Goal: Information Seeking & Learning: Learn about a topic

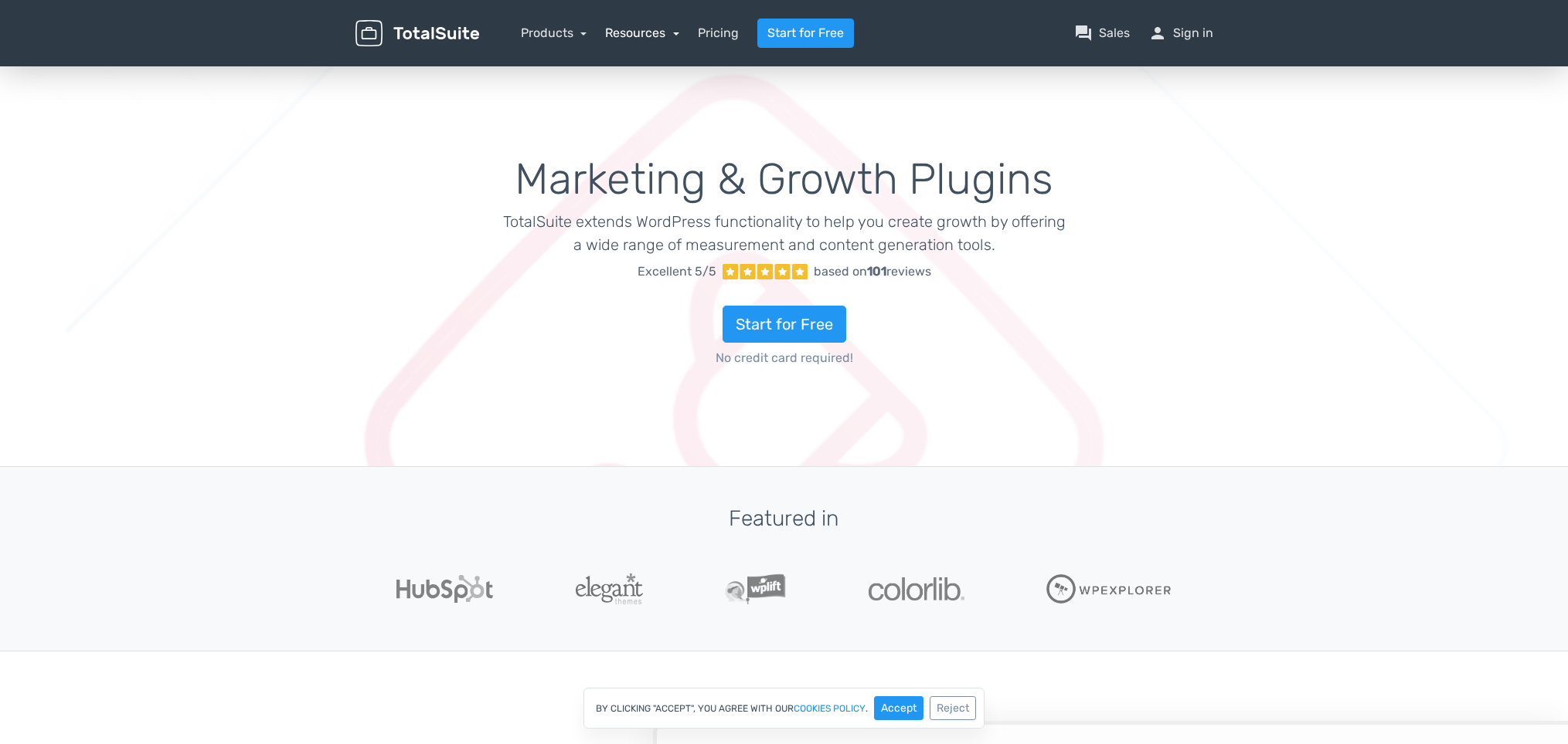
click at [647, 34] on link "Resources" at bounding box center [642, 33] width 74 height 15
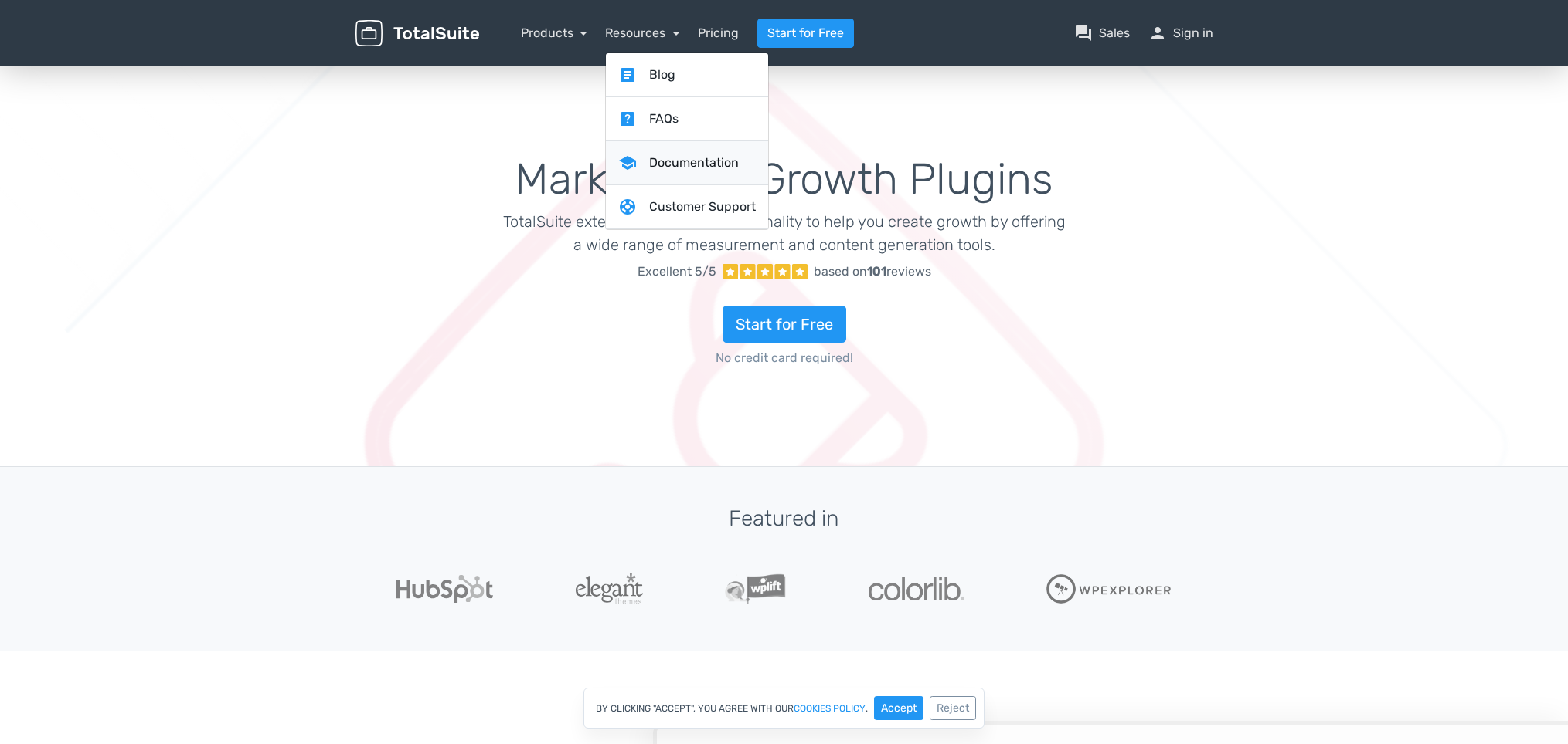
click at [690, 160] on link "school Documentation" at bounding box center [687, 164] width 162 height 44
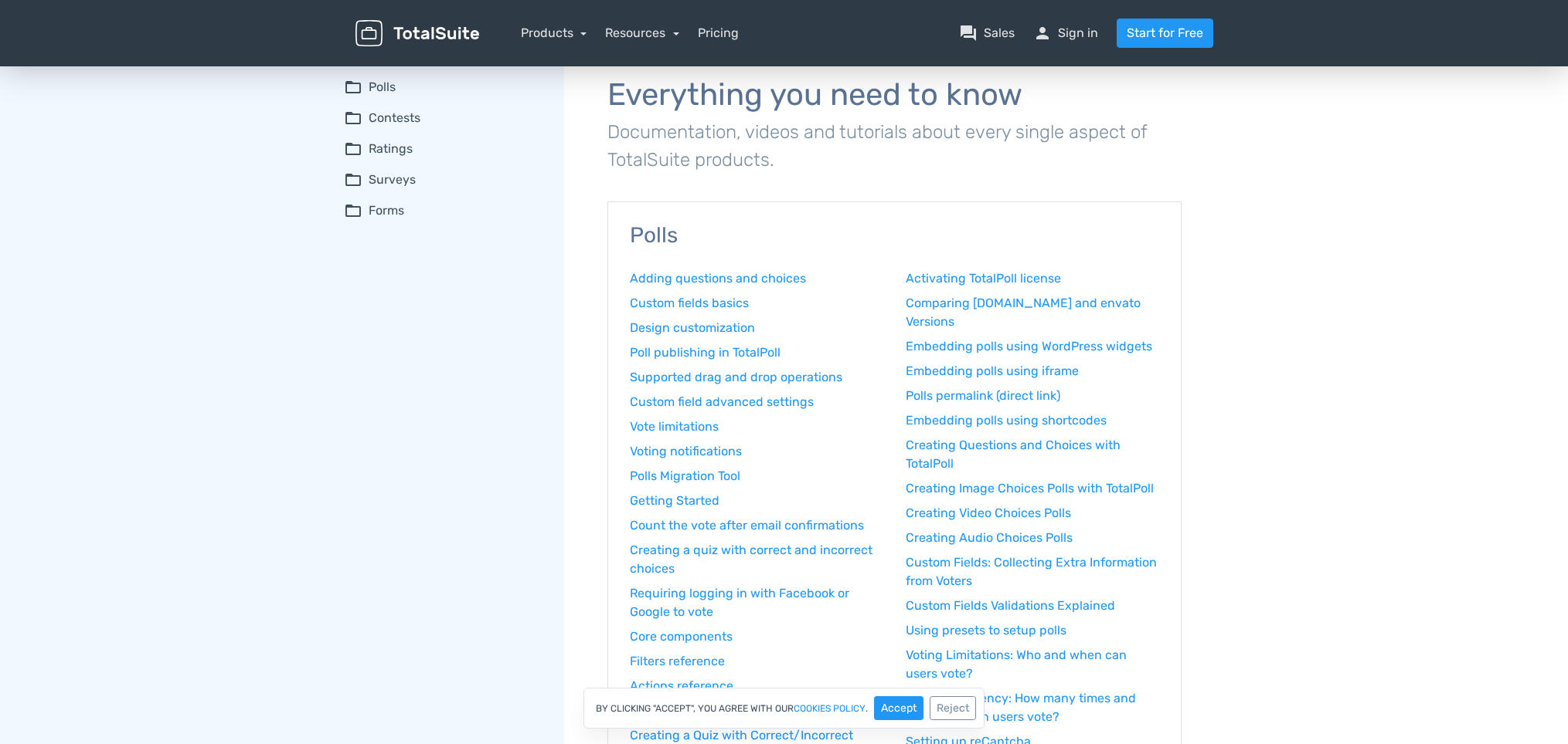
scroll to position [27, 0]
click at [388, 124] on summary "folder_open Contests" at bounding box center [443, 120] width 199 height 19
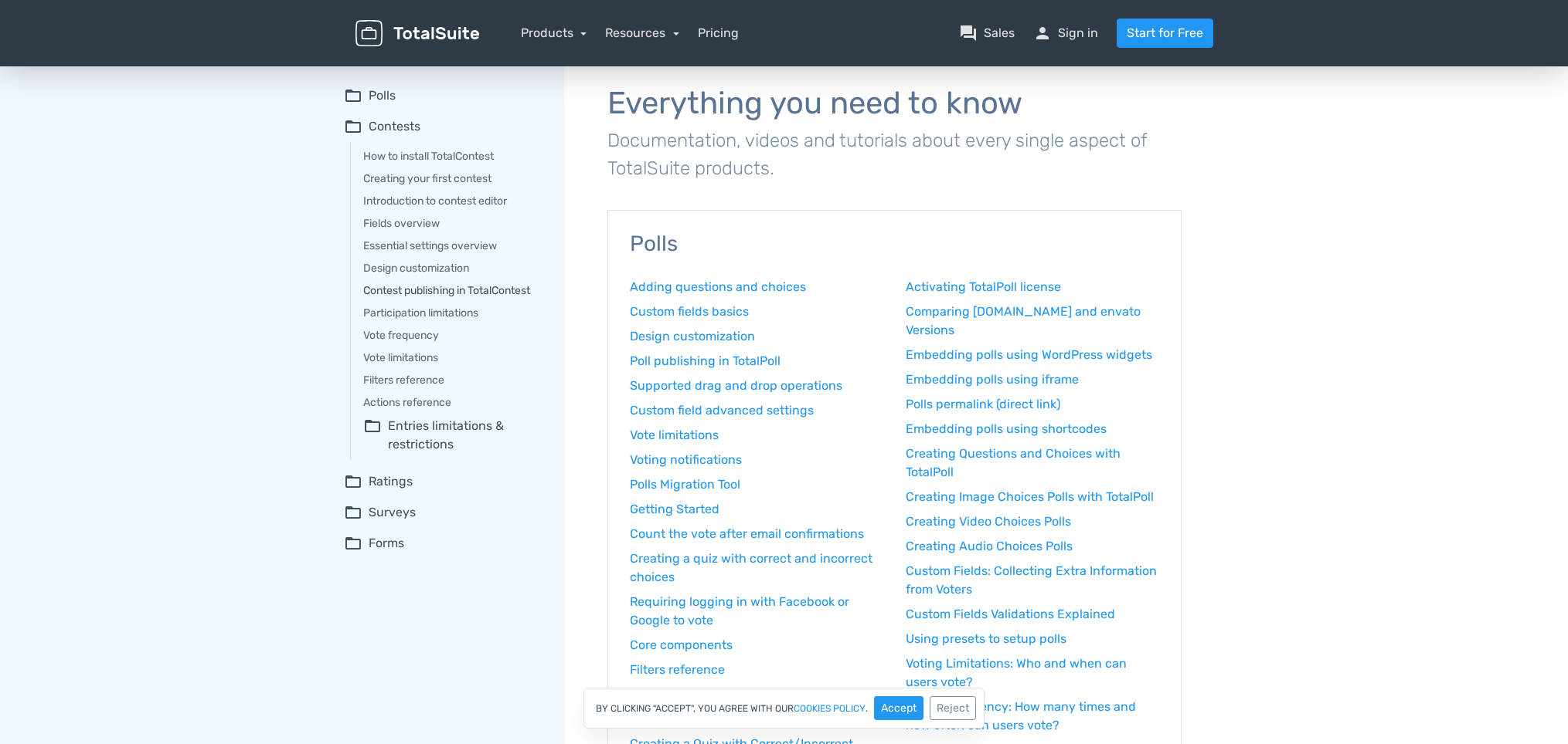
scroll to position [18, 0]
click at [468, 291] on link "Contest publishing in TotalContest" at bounding box center [452, 293] width 179 height 16
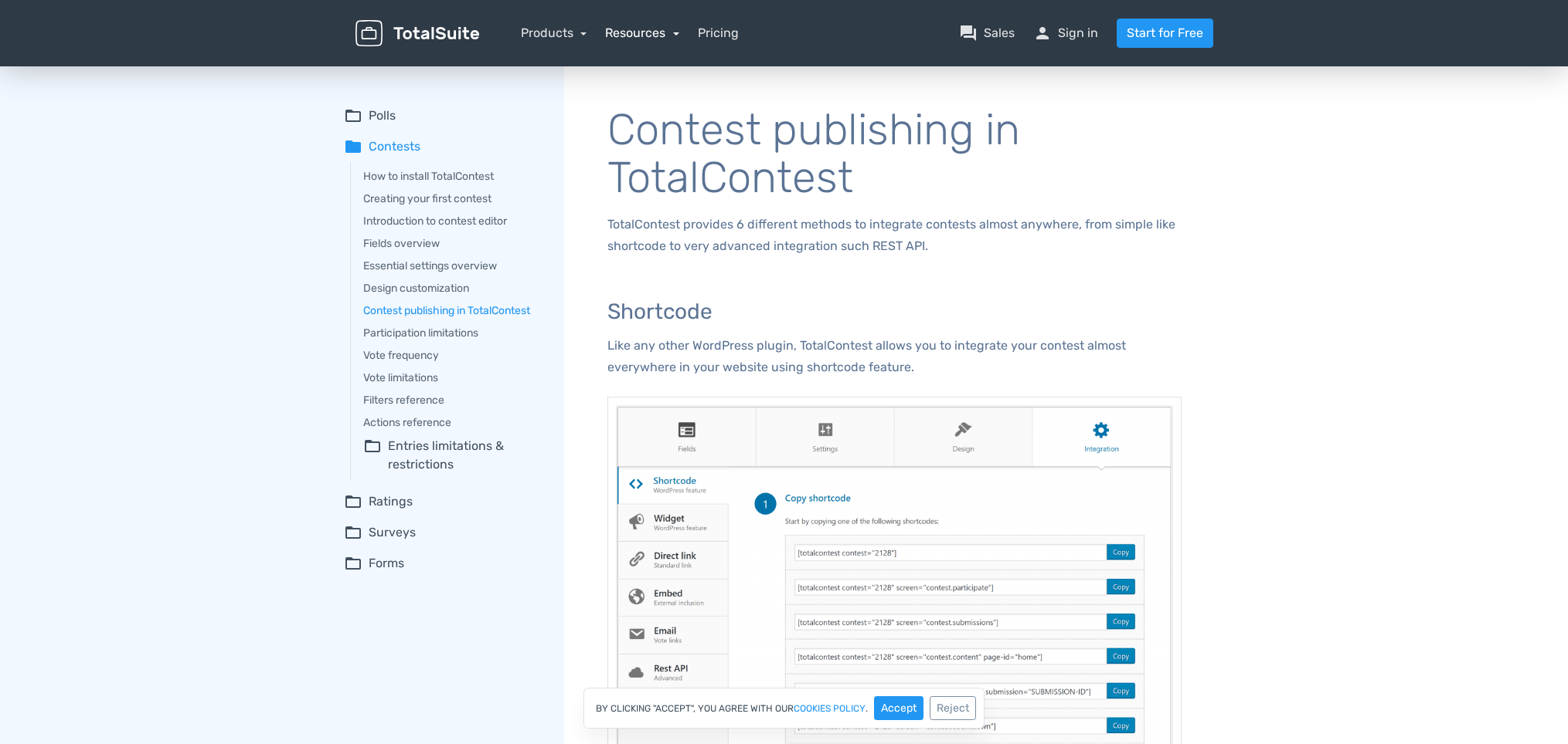
click at [637, 32] on link "Resources" at bounding box center [642, 33] width 74 height 15
click at [683, 119] on link "school Documentation" at bounding box center [687, 119] width 162 height 44
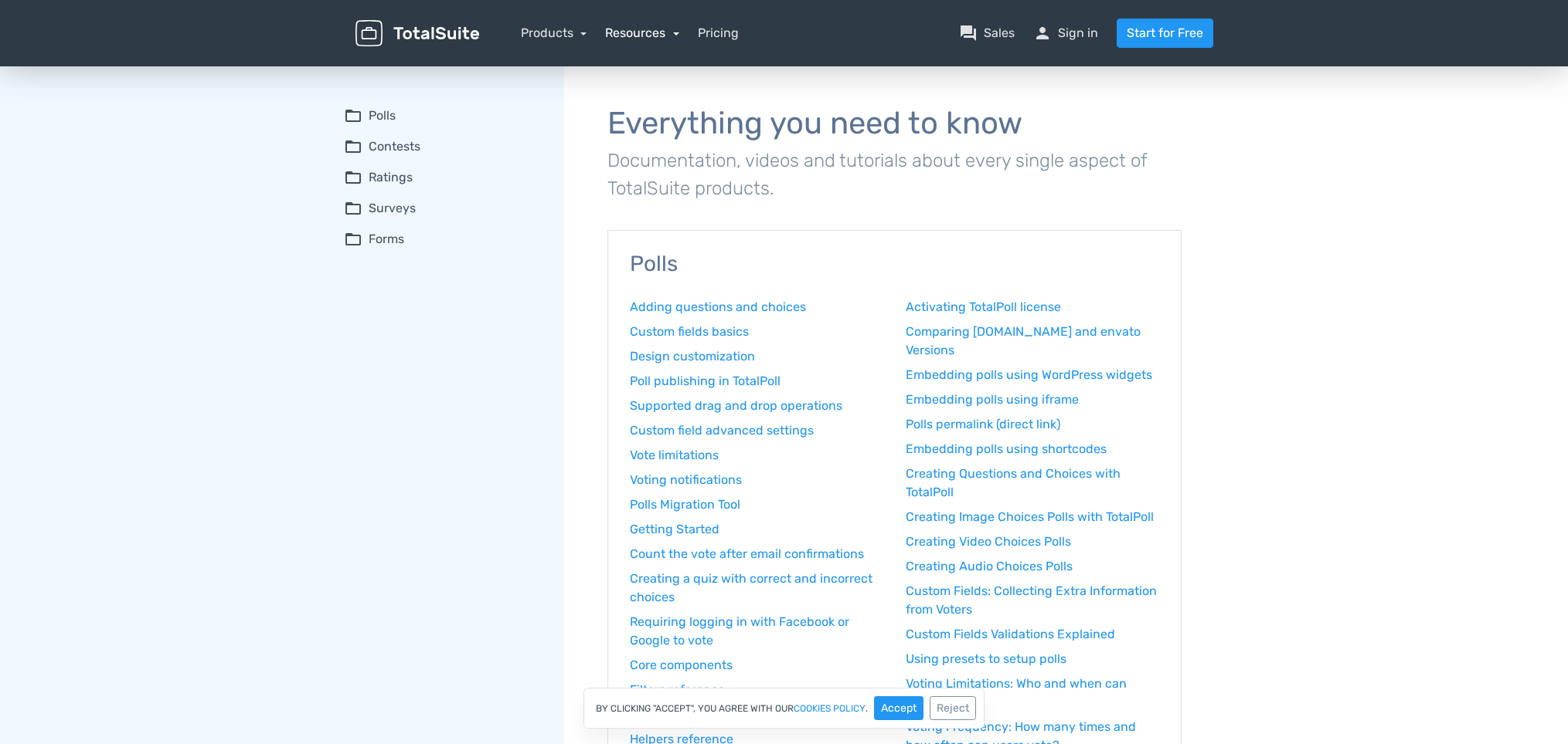
drag, startPoint x: 0, startPoint y: 0, endPoint x: 624, endPoint y: 31, distance: 624.8
click at [624, 31] on link "Resources" at bounding box center [642, 33] width 74 height 15
click at [690, 166] on link "support Customer Support" at bounding box center [687, 164] width 162 height 44
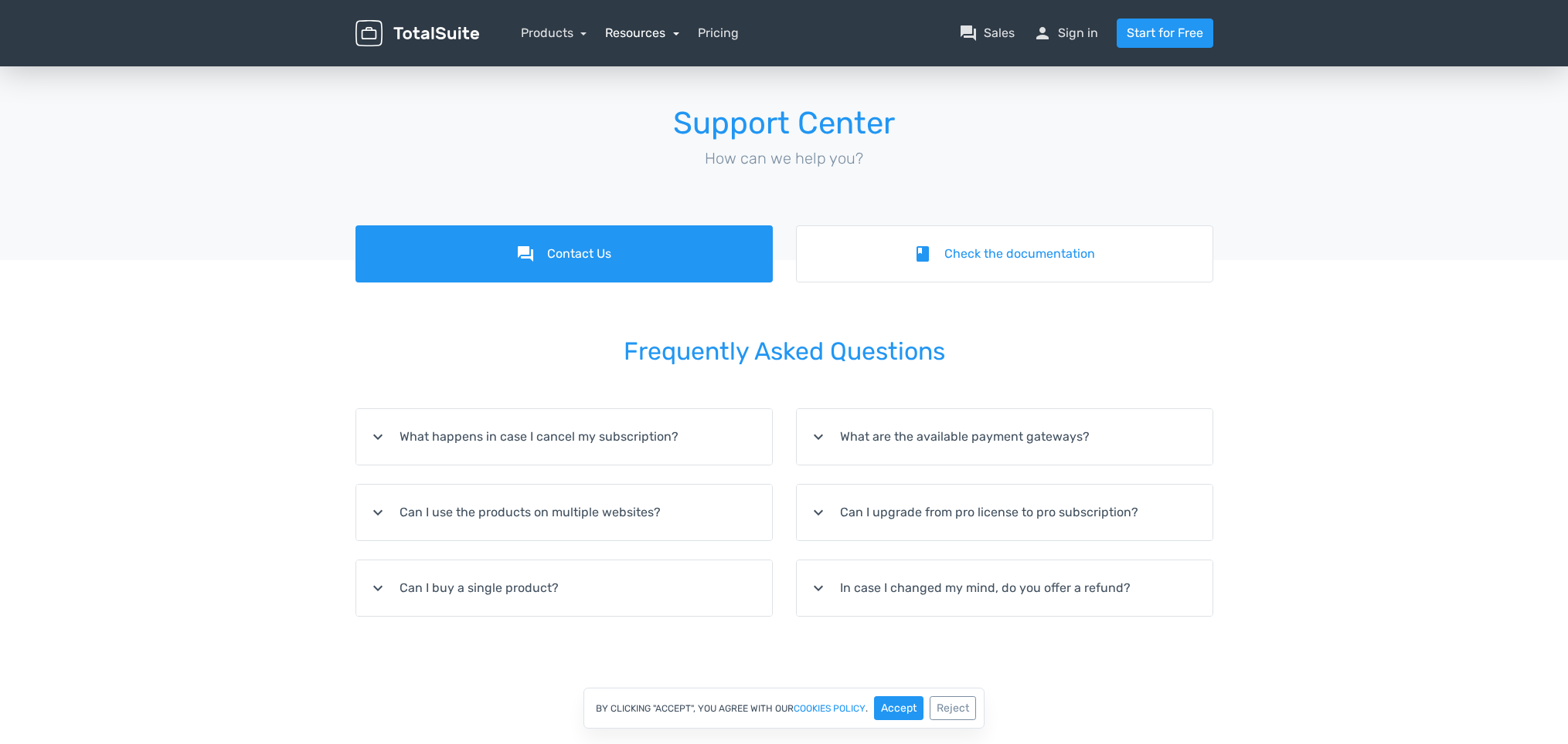
click at [625, 30] on link "Resources" at bounding box center [642, 33] width 74 height 15
click at [662, 115] on link "school Documentation" at bounding box center [687, 119] width 162 height 44
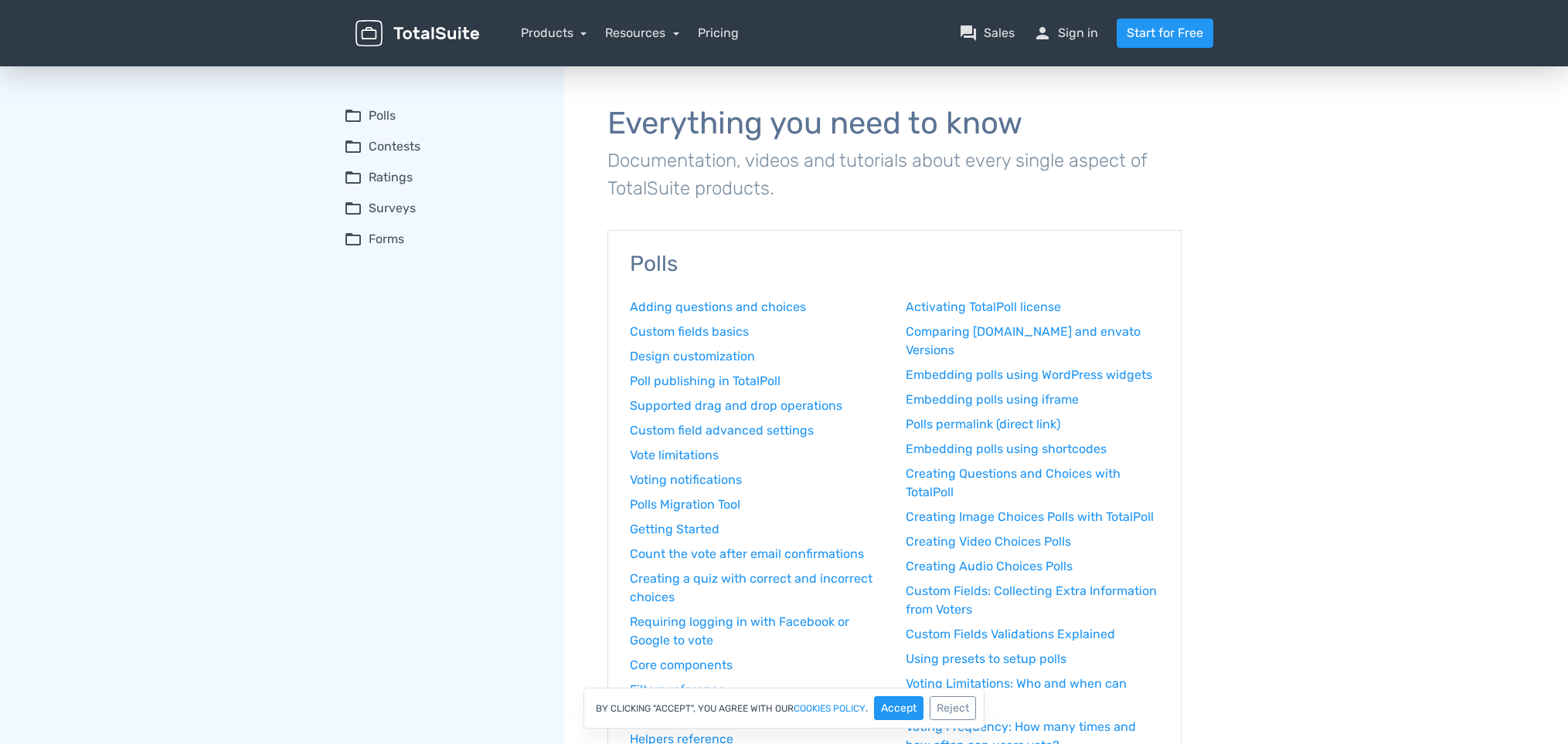
click at [387, 139] on summary "folder_open Contests" at bounding box center [443, 147] width 199 height 19
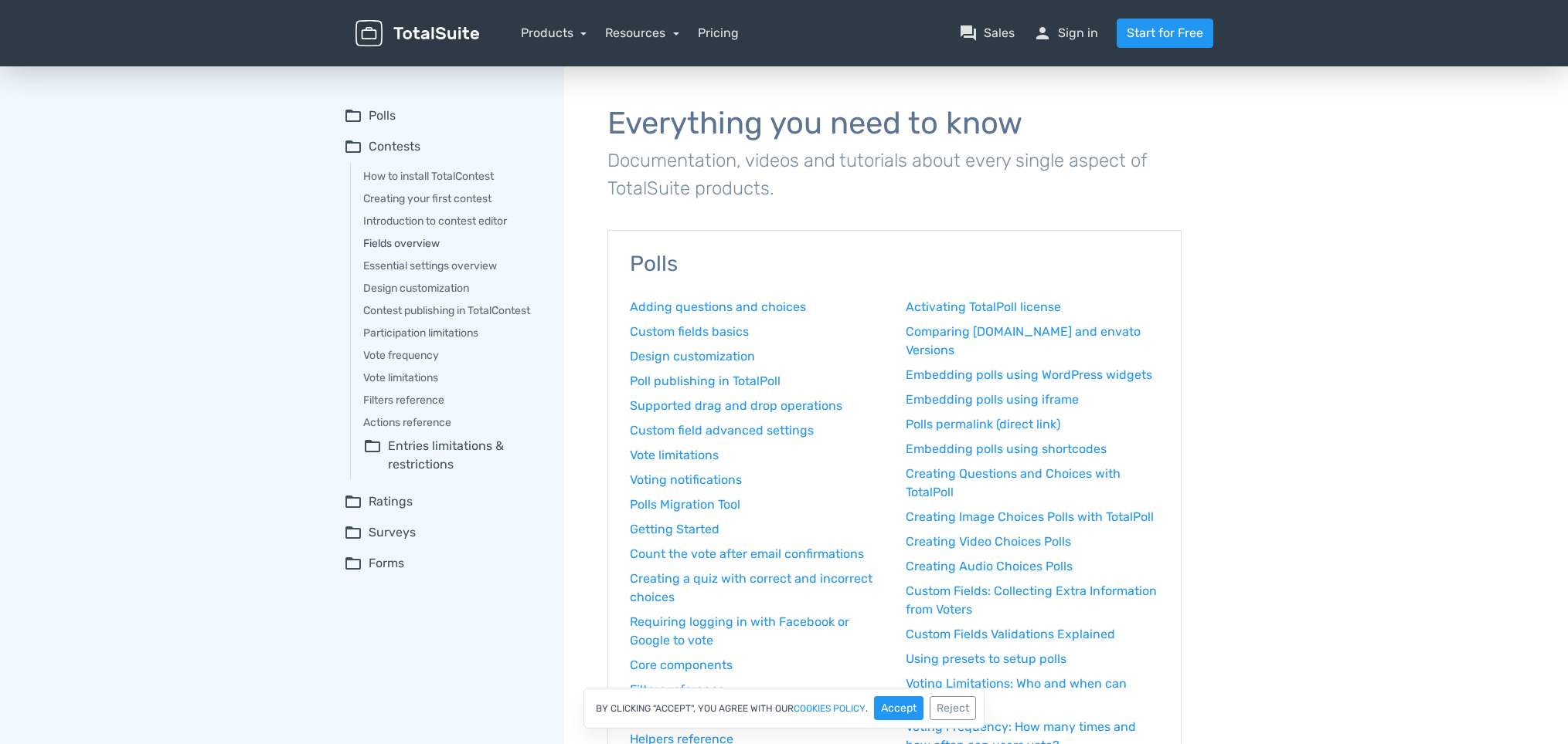
click at [409, 243] on link "Fields overview" at bounding box center [452, 243] width 179 height 16
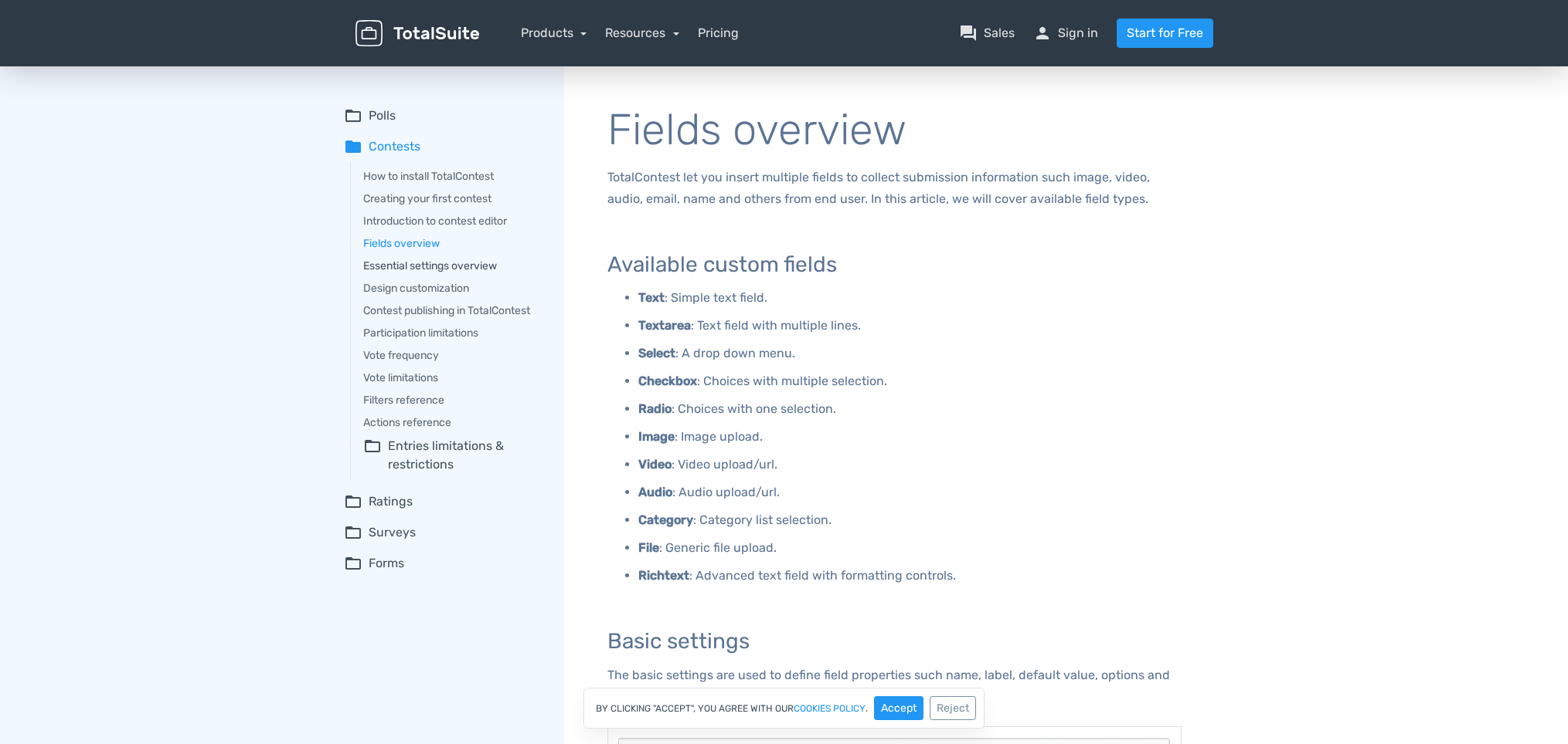
click at [434, 265] on link "Essential settings overview" at bounding box center [452, 266] width 179 height 16
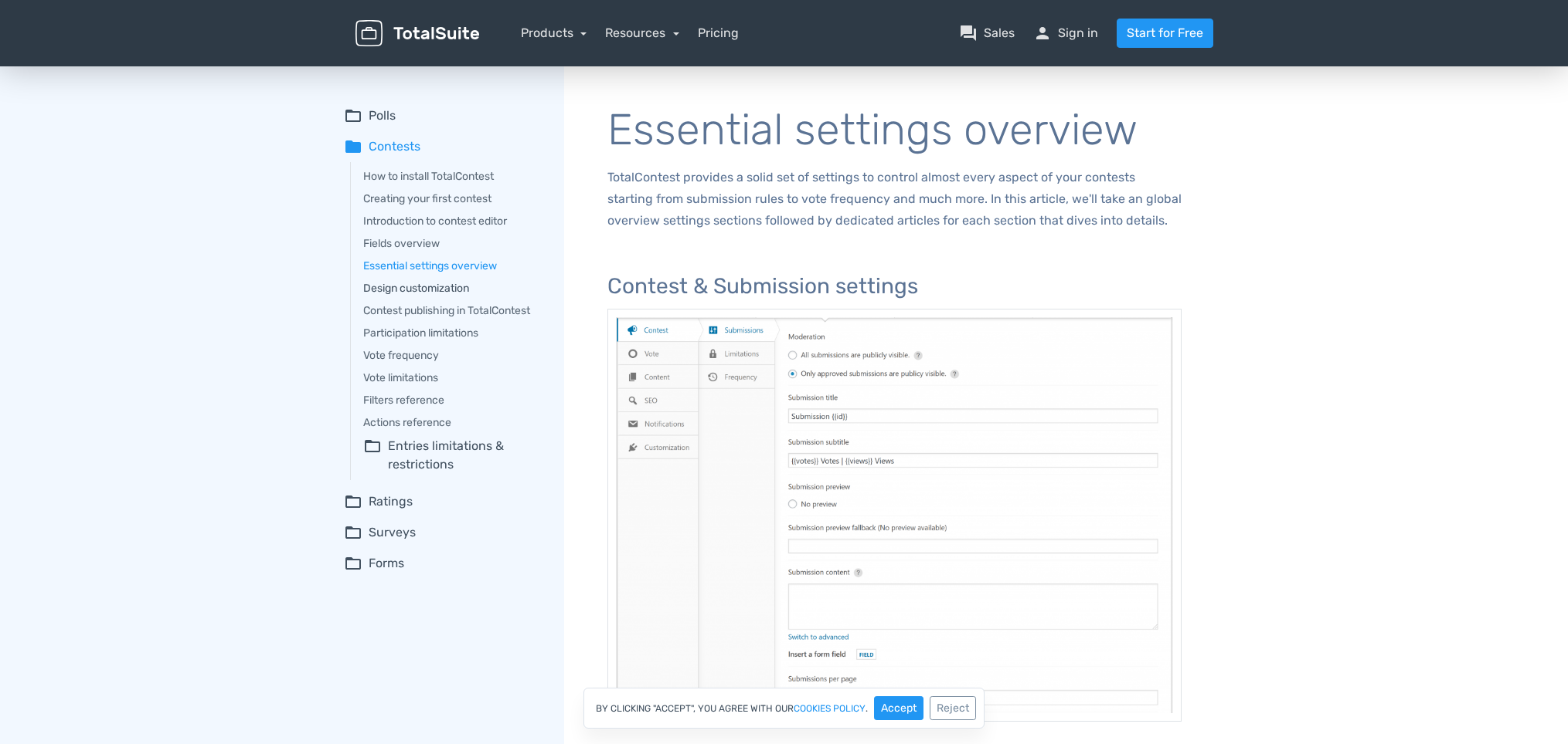
click at [420, 288] on link "Design customization" at bounding box center [452, 288] width 179 height 16
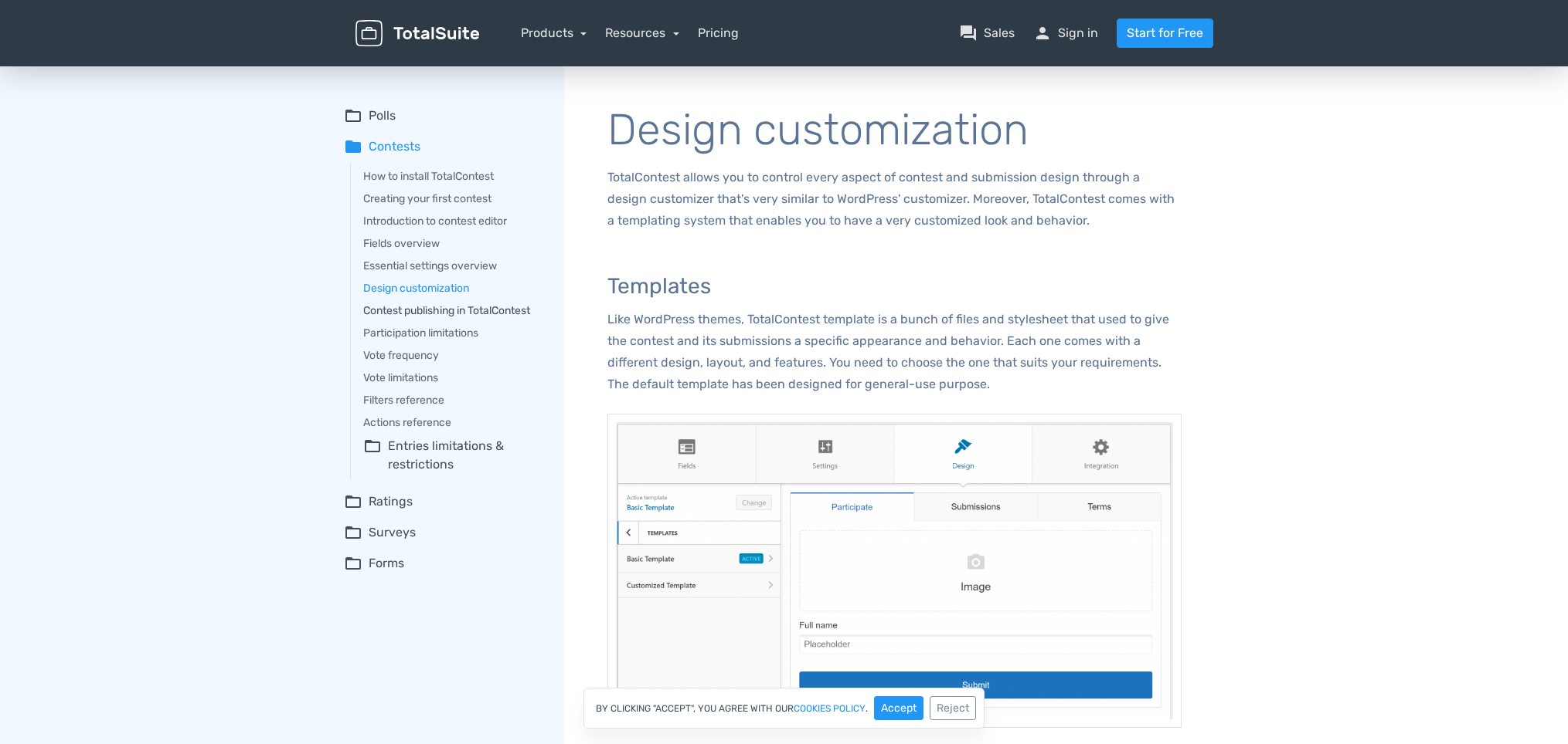
click at [447, 311] on link "Contest publishing in TotalContest" at bounding box center [452, 311] width 179 height 16
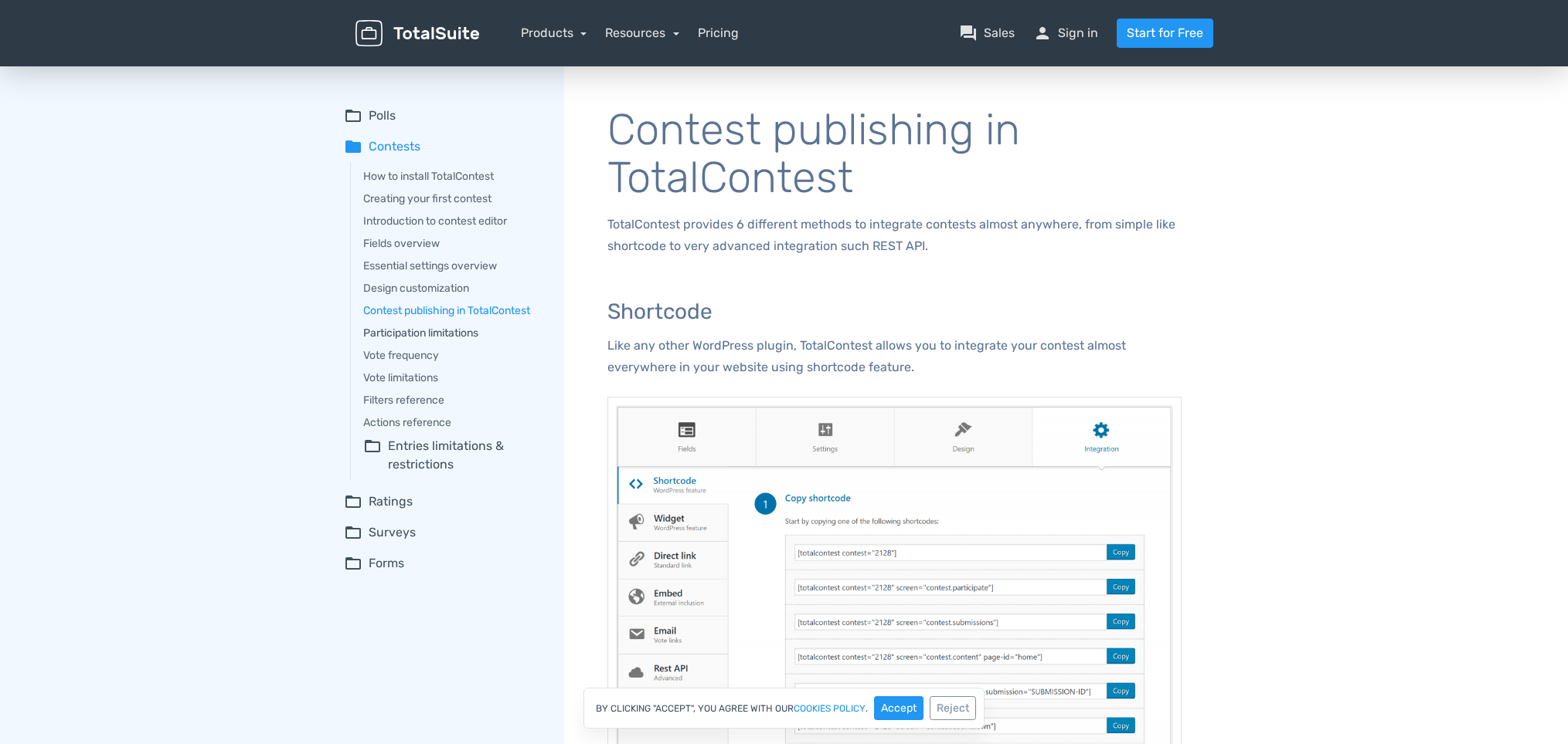
click at [424, 332] on link "Participation limitations" at bounding box center [452, 333] width 179 height 16
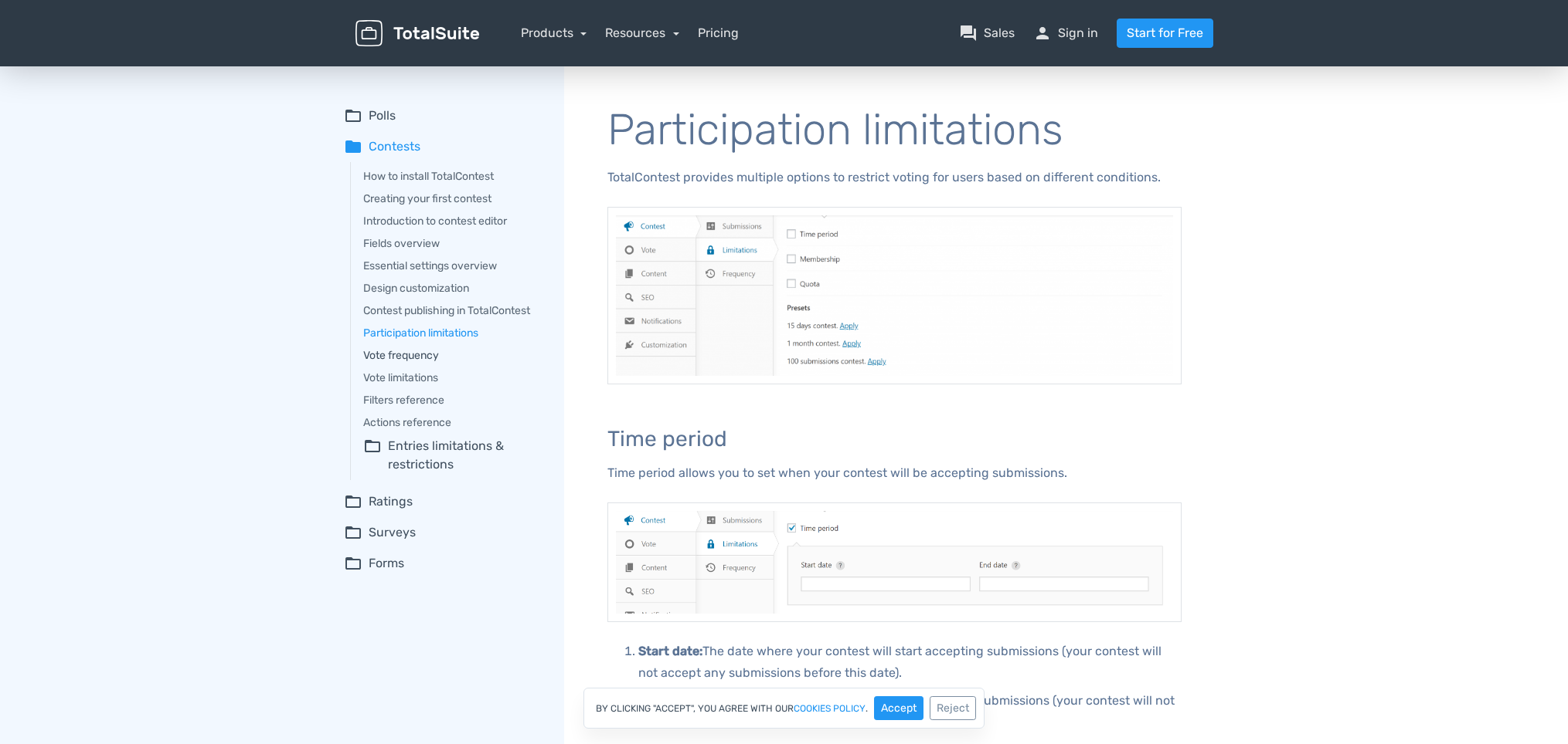
click at [414, 354] on link "Vote frequency" at bounding box center [452, 355] width 179 height 16
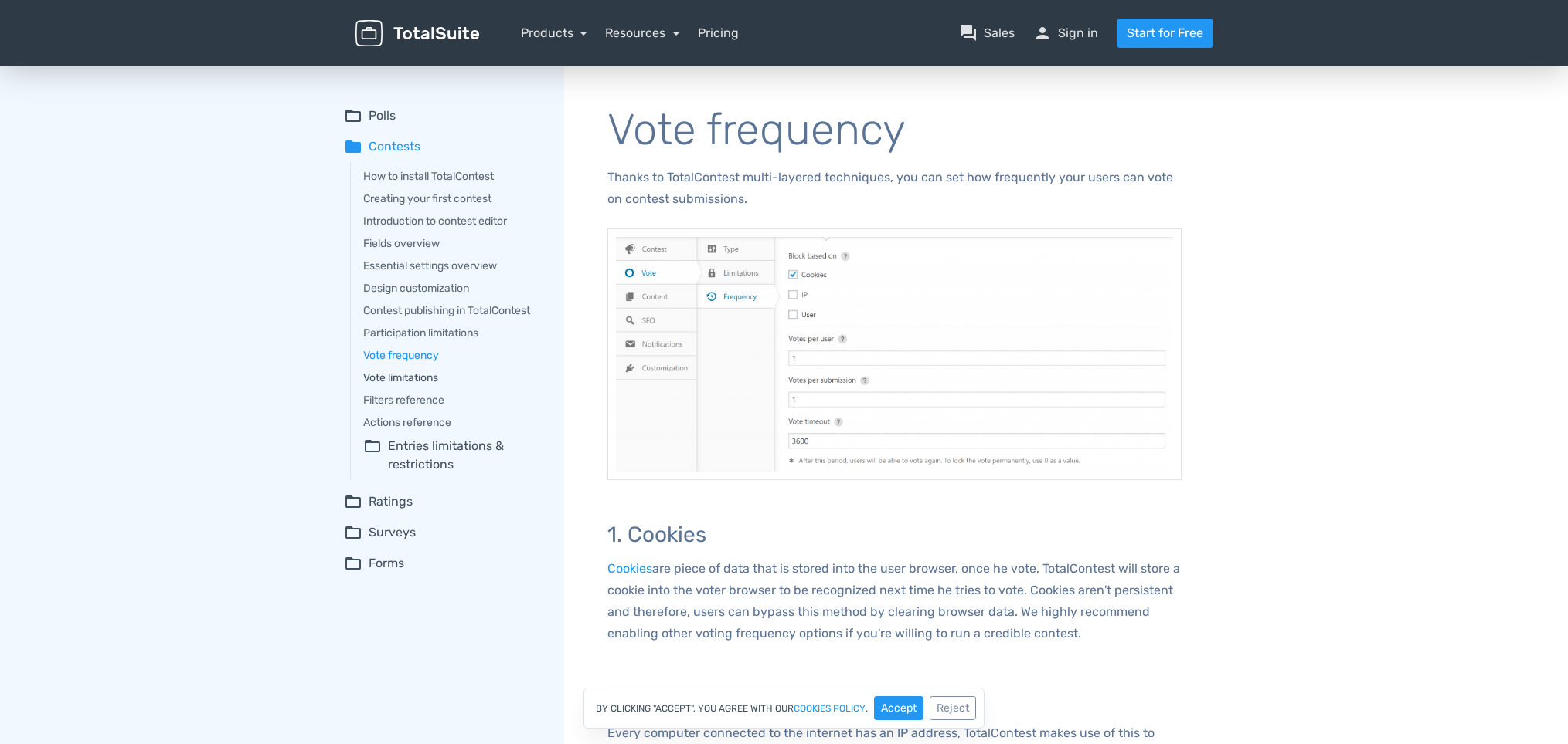
click at [413, 376] on link "Vote limitations" at bounding box center [452, 378] width 179 height 16
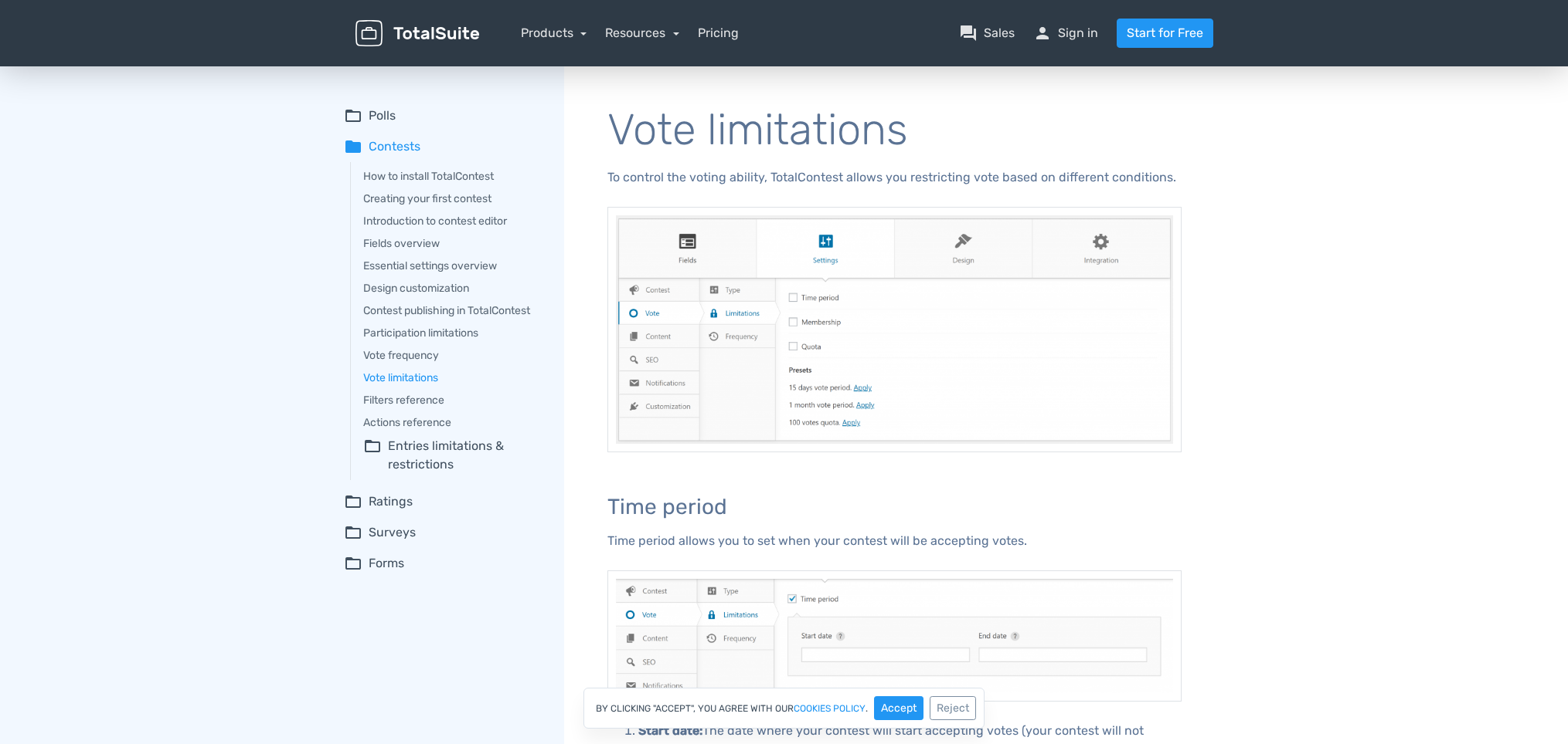
click at [420, 389] on div "How to install TotalContest Creating your first contest Introduction to contest…" at bounding box center [446, 321] width 193 height 318
click at [422, 396] on link "Filters reference" at bounding box center [452, 400] width 179 height 16
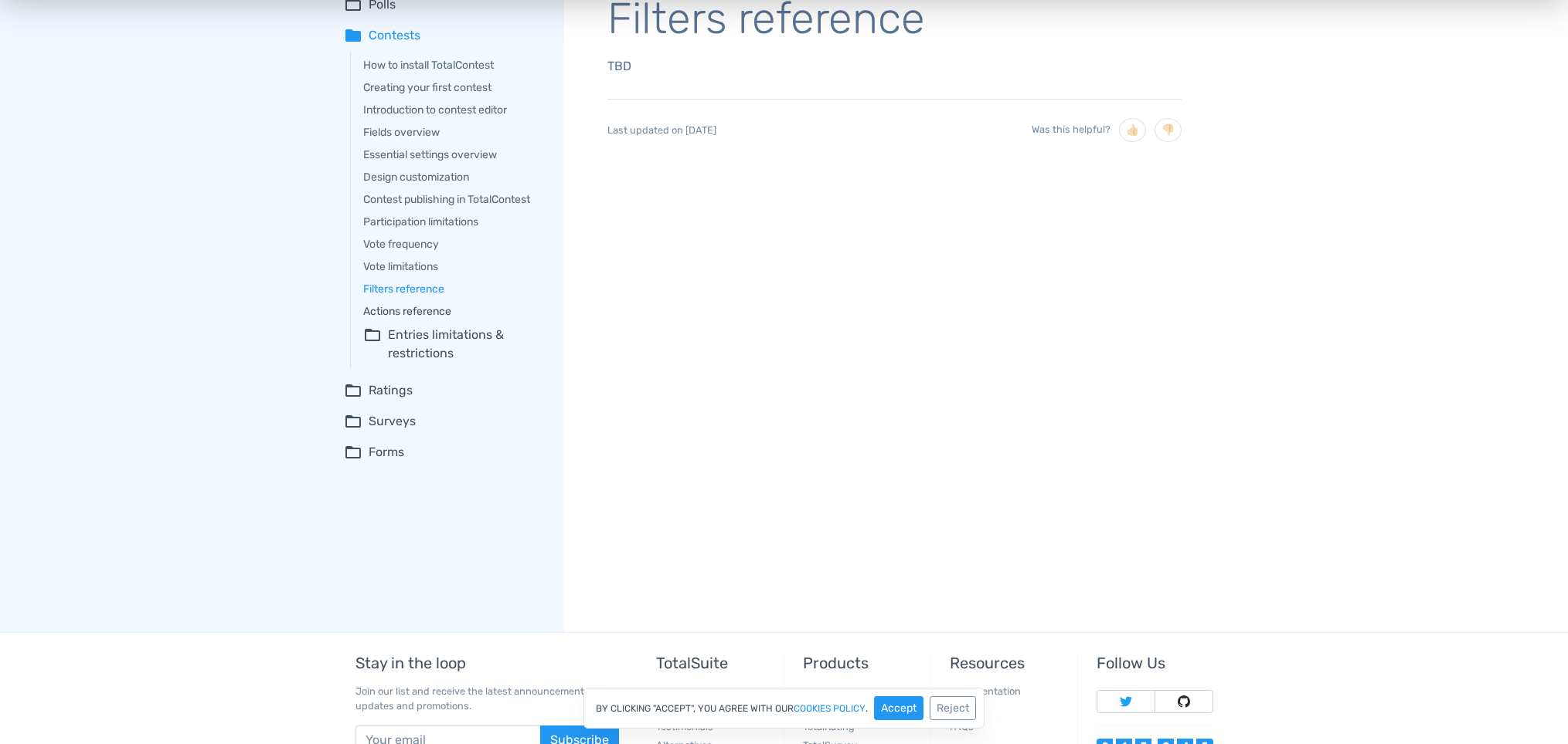
click at [424, 310] on link "Actions reference" at bounding box center [452, 311] width 179 height 16
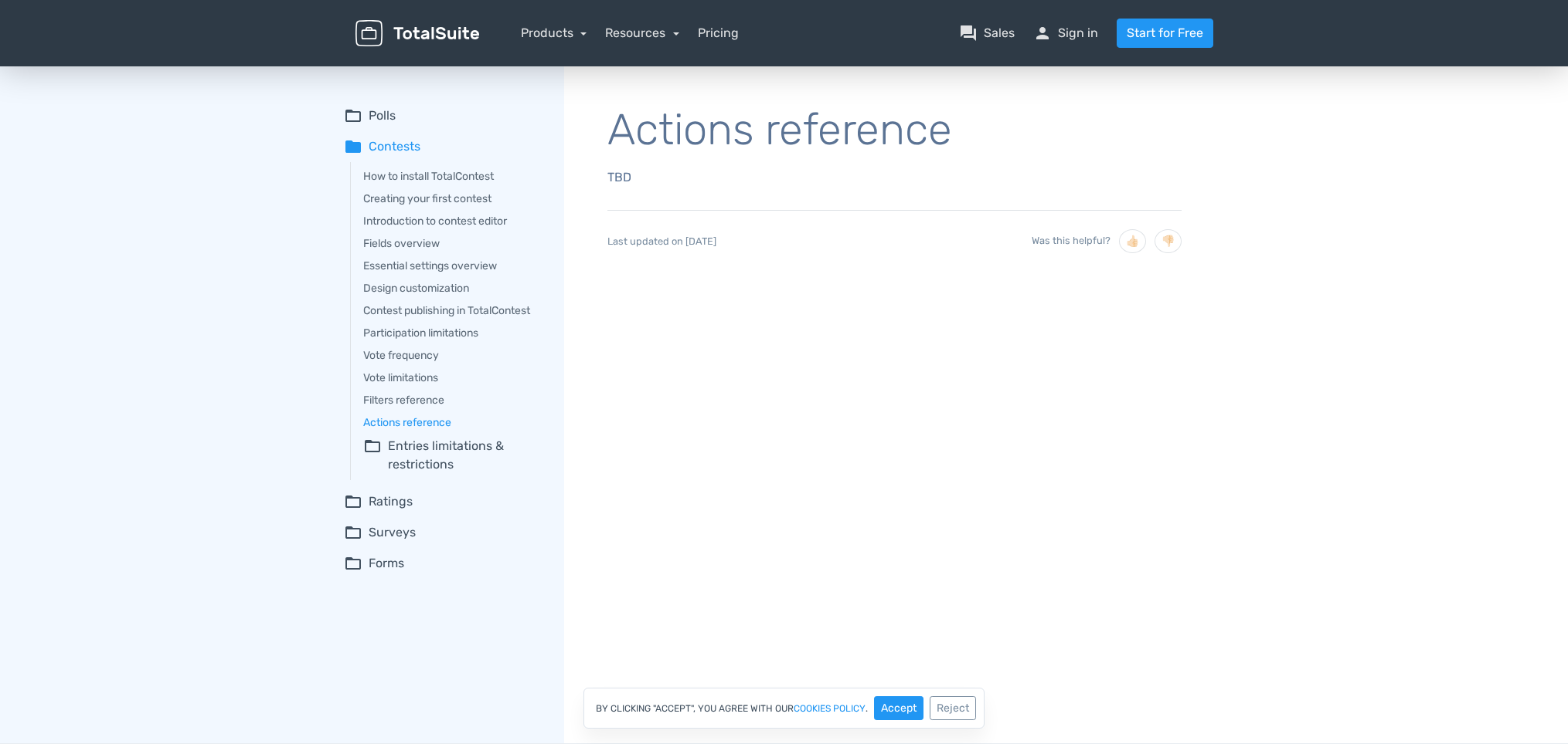
click at [428, 448] on summary "folder_open Entries limitations & restrictions" at bounding box center [452, 455] width 179 height 37
click at [414, 194] on link "Creating your first contest" at bounding box center [452, 199] width 179 height 16
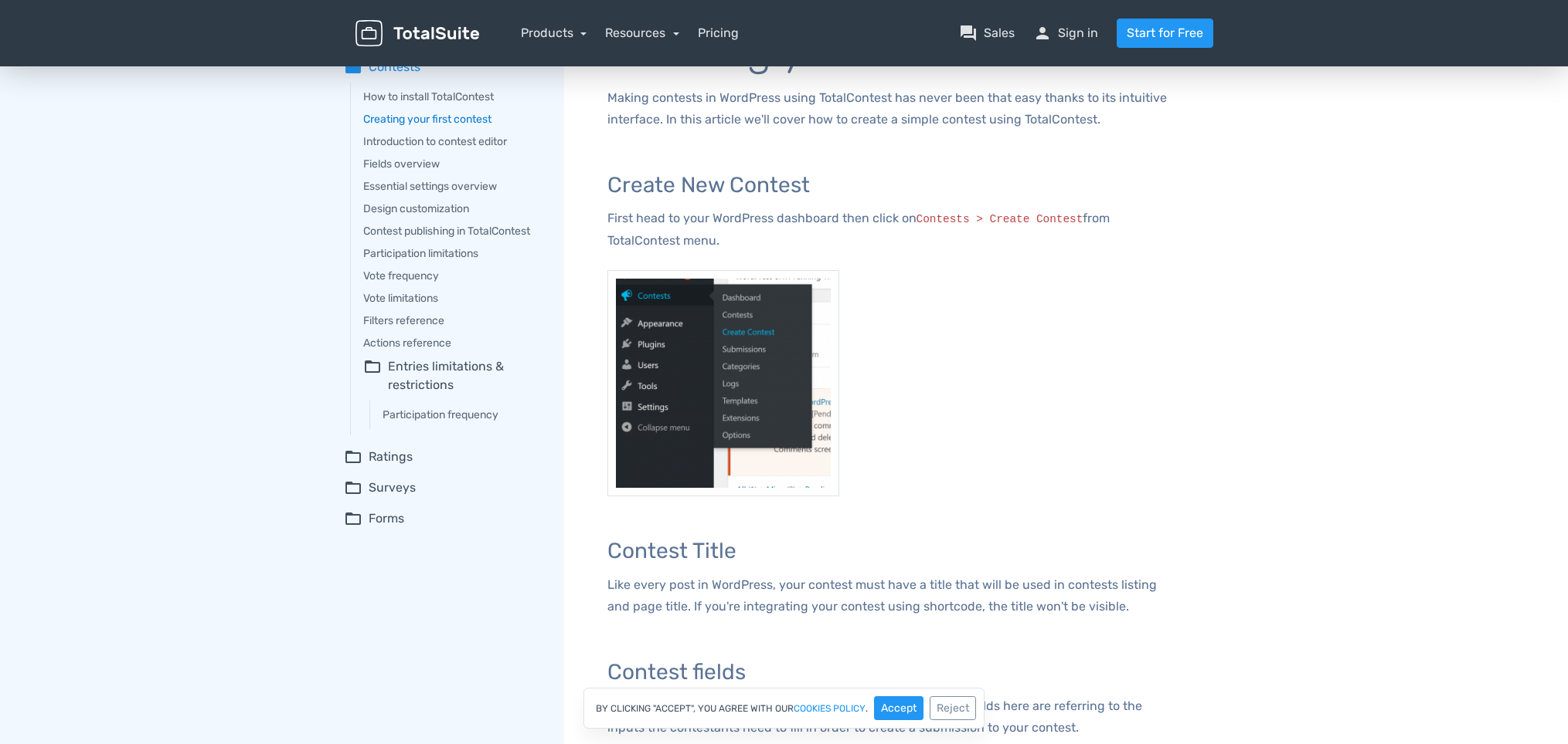
scroll to position [75, 0]
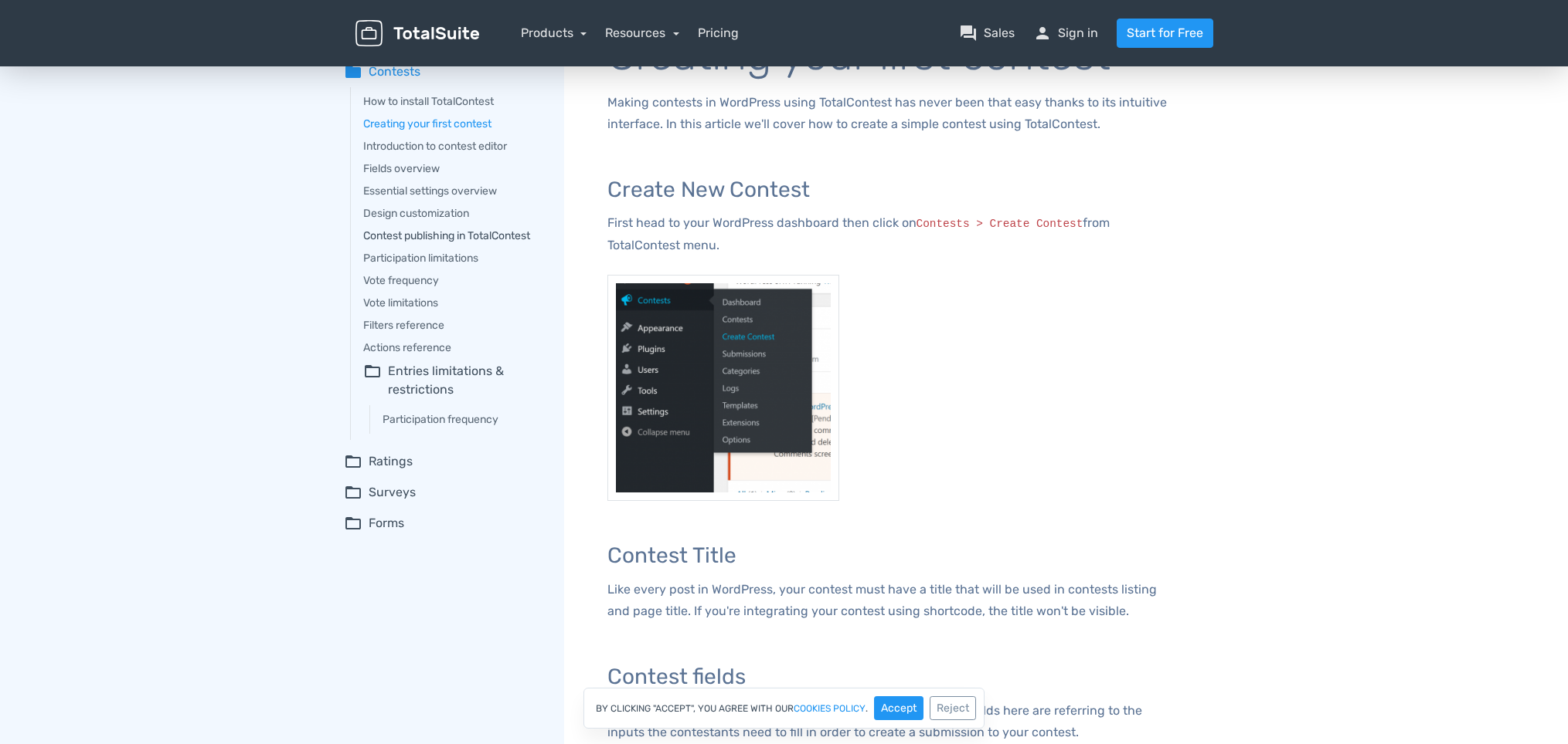
click at [436, 236] on link "Contest publishing in TotalContest" at bounding box center [452, 235] width 179 height 16
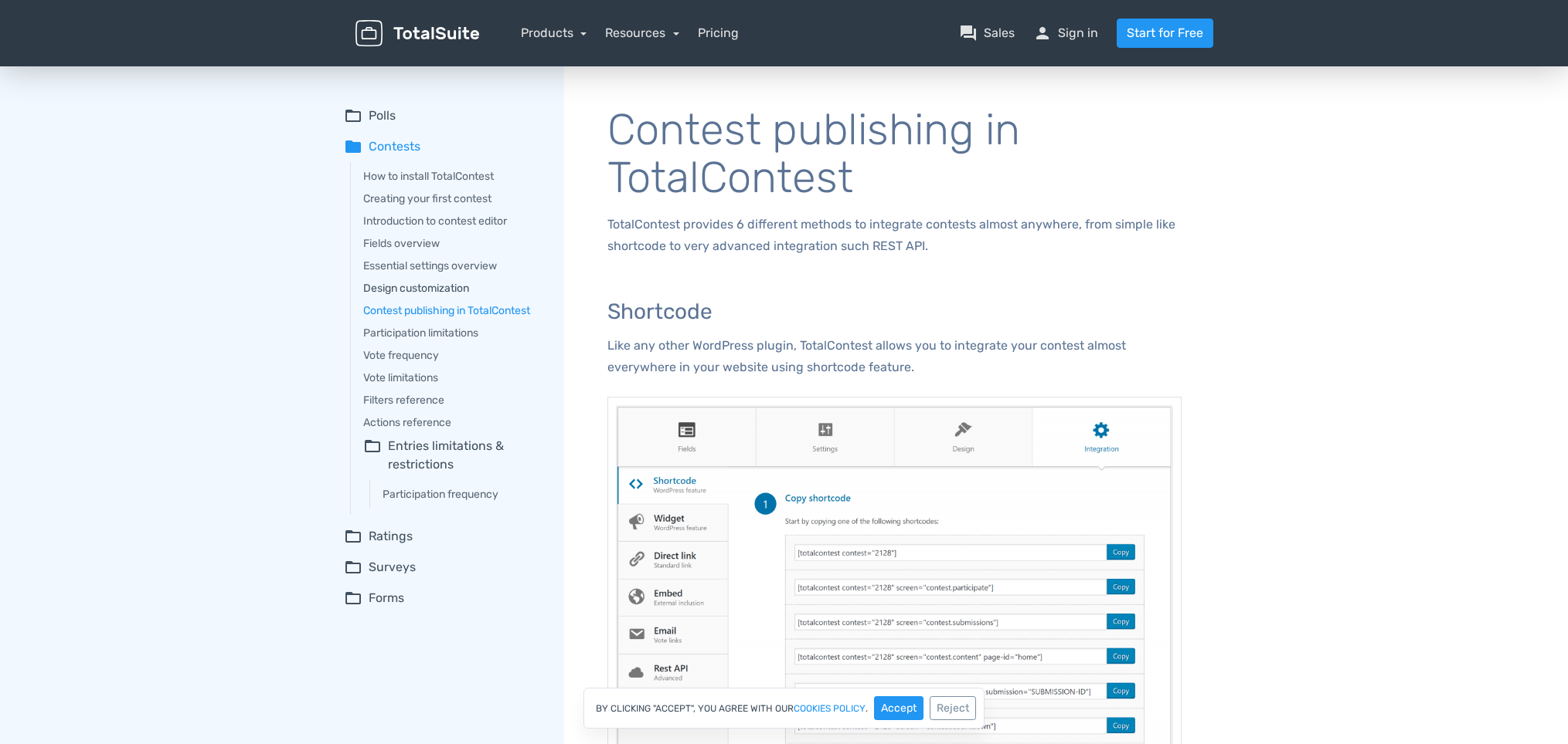
click at [418, 285] on link "Design customization" at bounding box center [452, 288] width 179 height 16
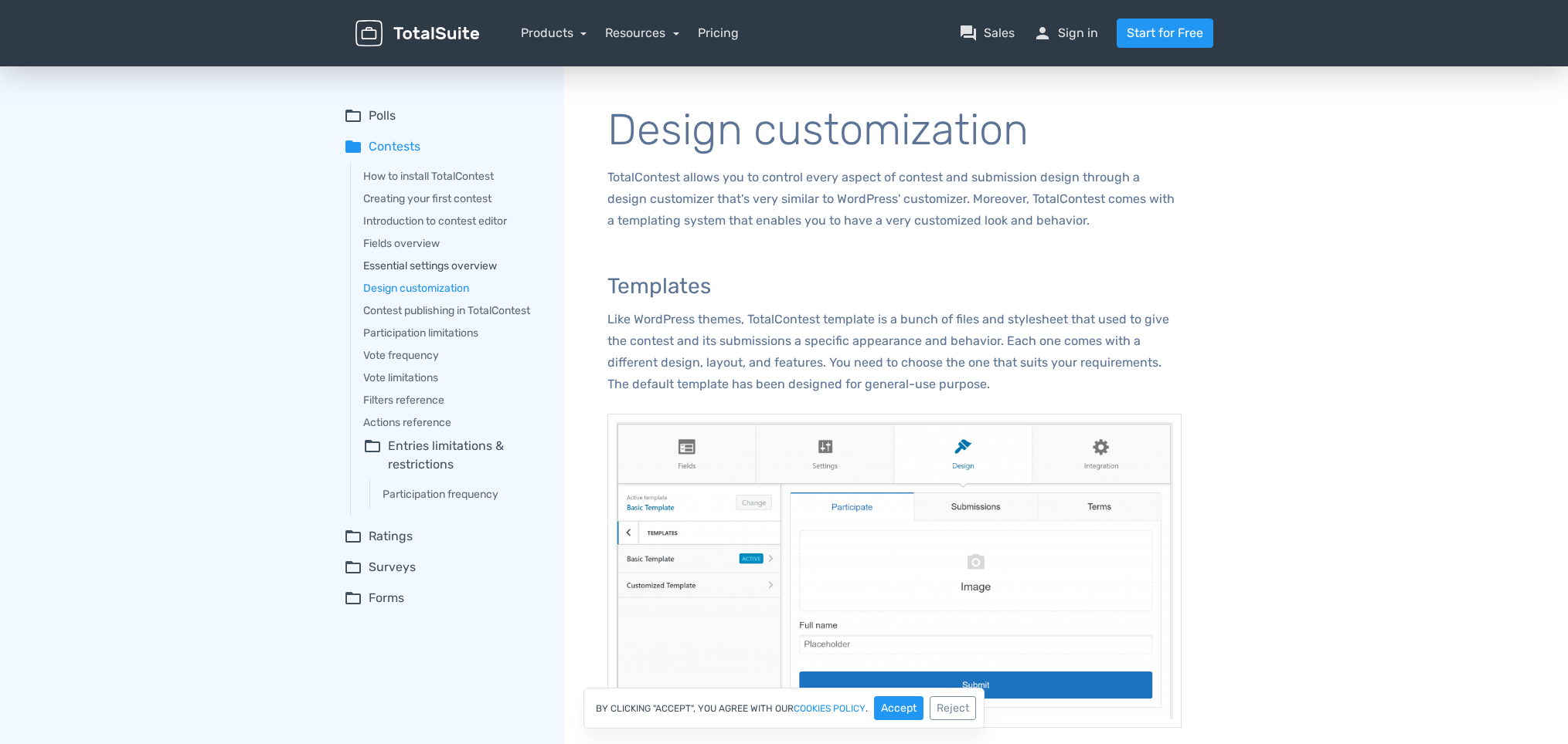
click at [417, 269] on link "Essential settings overview" at bounding box center [452, 266] width 179 height 16
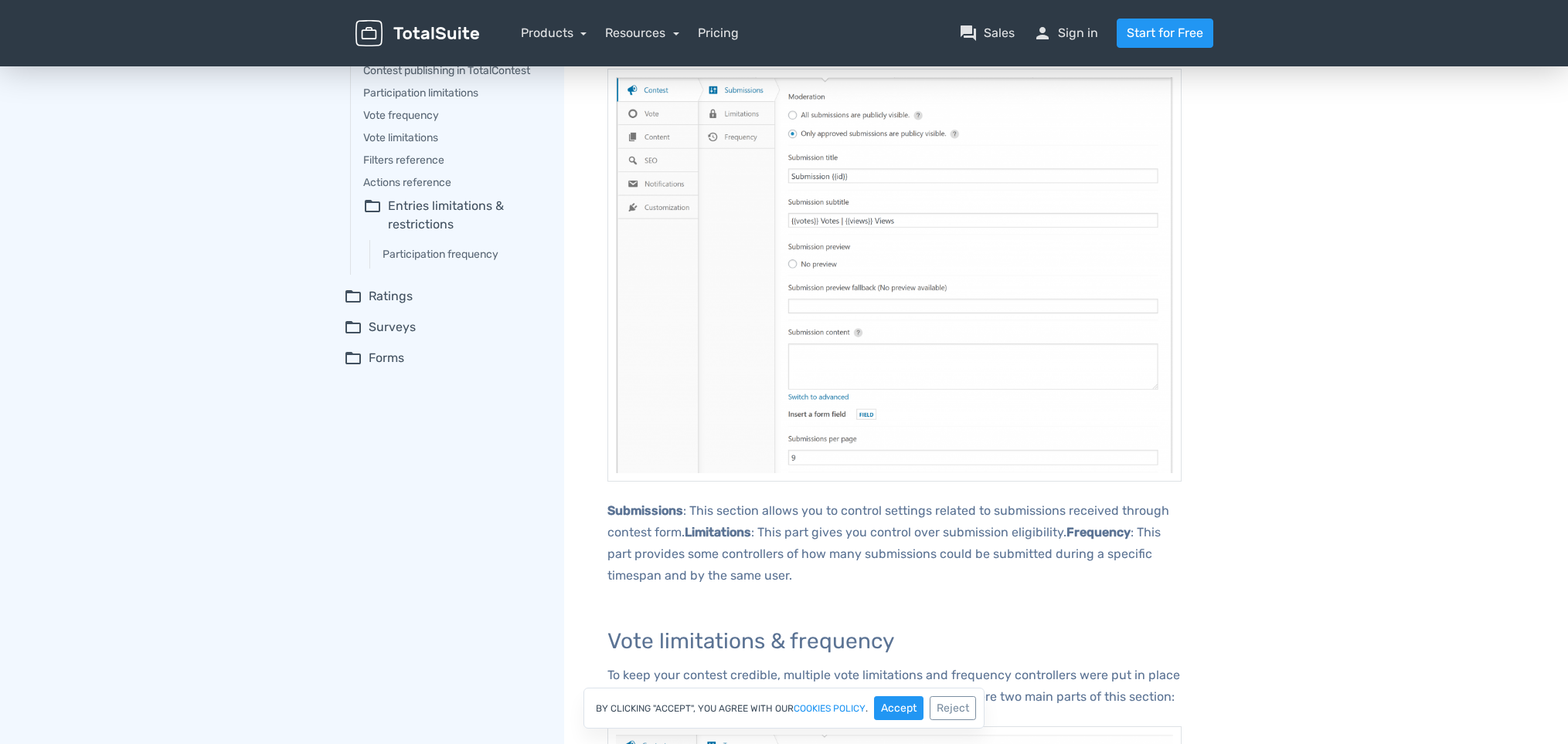
scroll to position [106, 0]
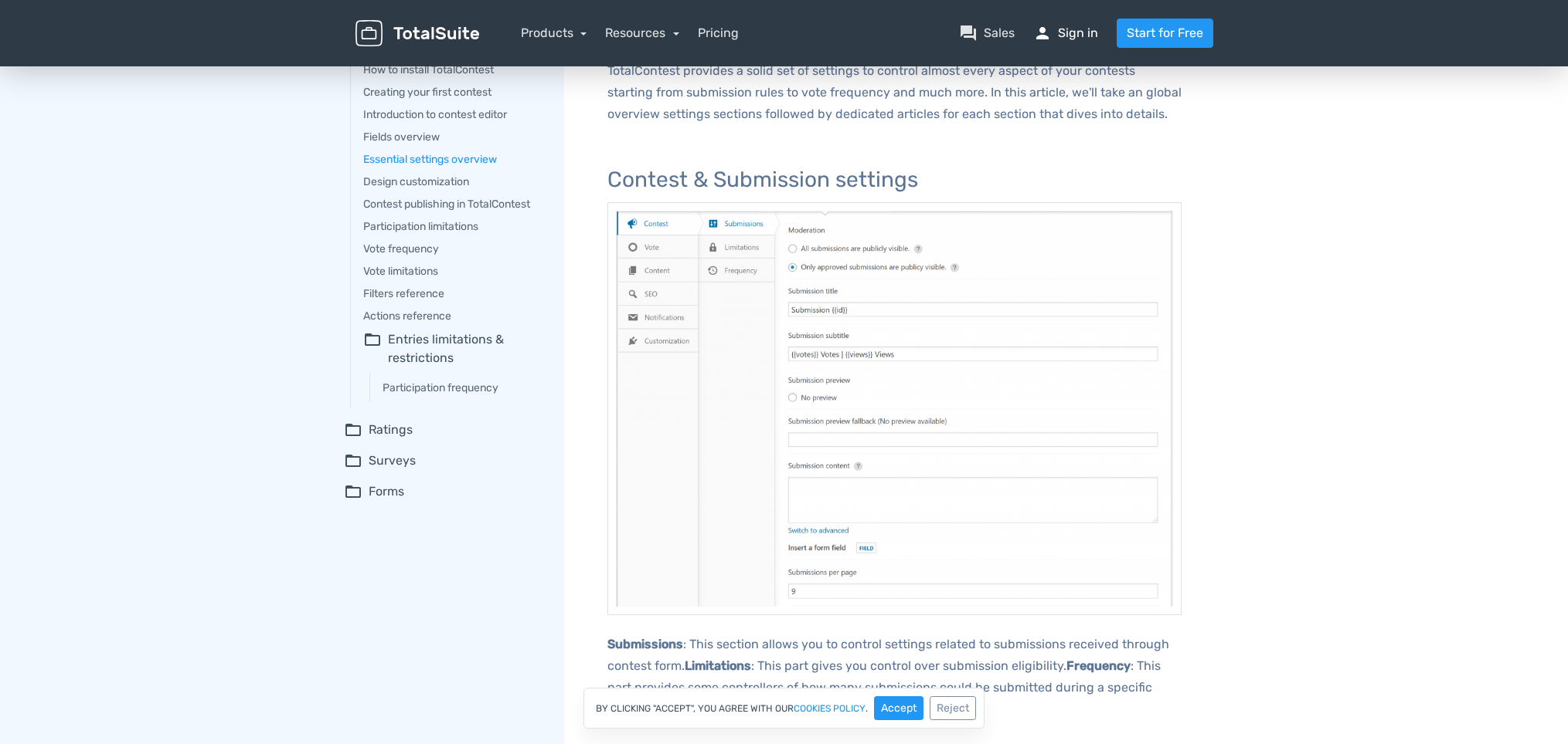
click at [1080, 35] on link "person Sign in" at bounding box center [1065, 34] width 65 height 19
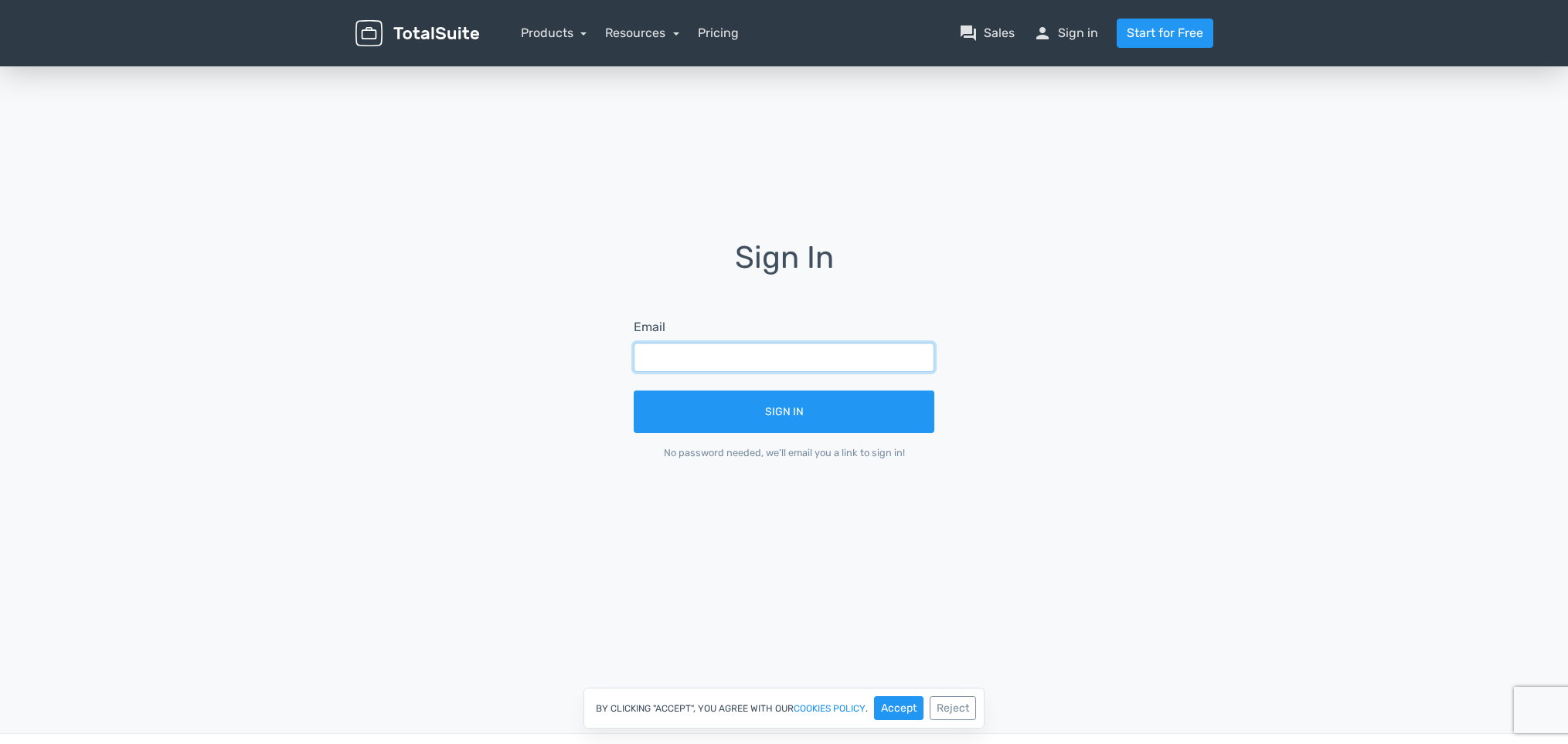
click at [716, 365] on input "text" at bounding box center [784, 358] width 301 height 30
type input "[EMAIL_ADDRESS][DOMAIN_NAME]"
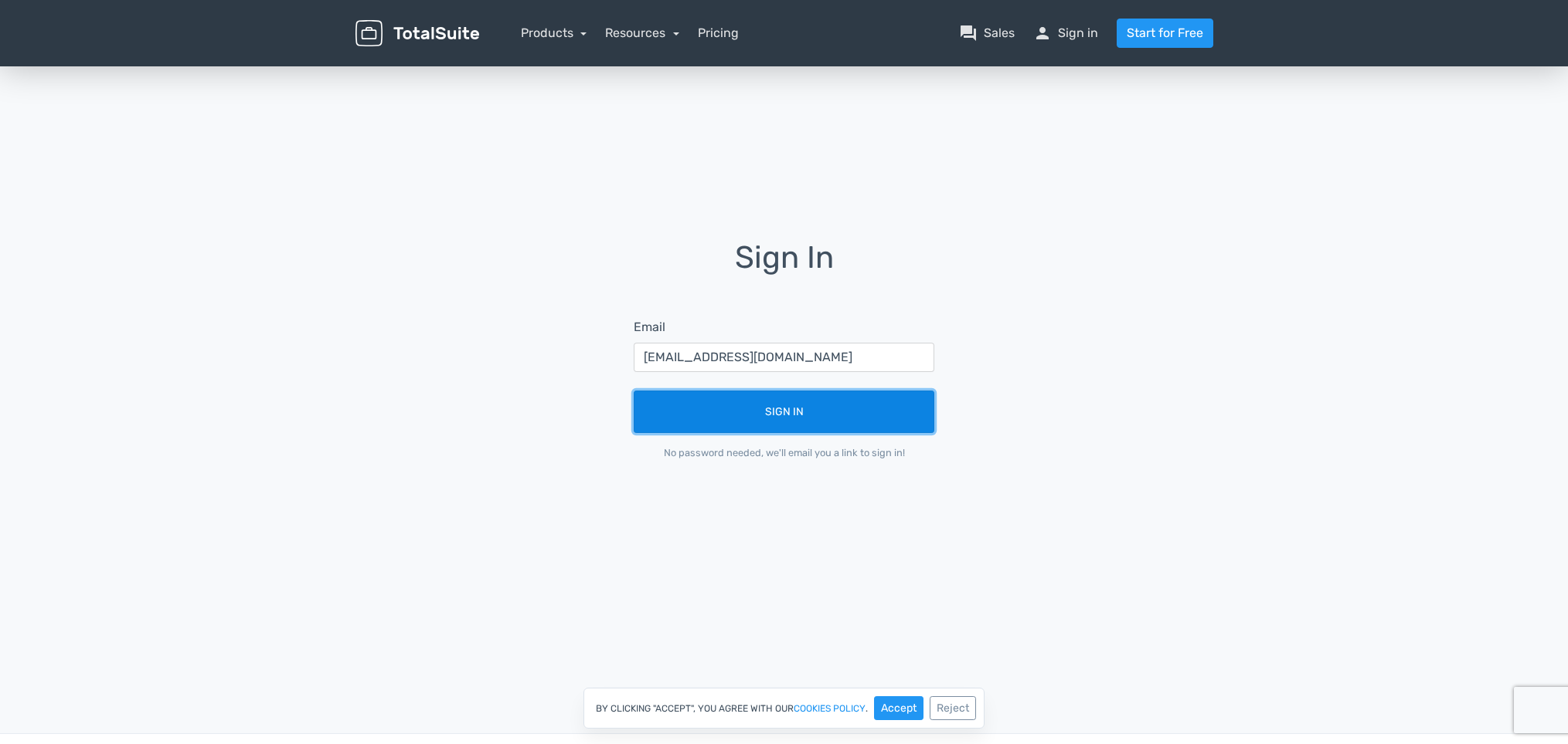
drag, startPoint x: 750, startPoint y: 409, endPoint x: 855, endPoint y: 404, distance: 105.1
click at [752, 409] on button "Sign In" at bounding box center [784, 412] width 301 height 42
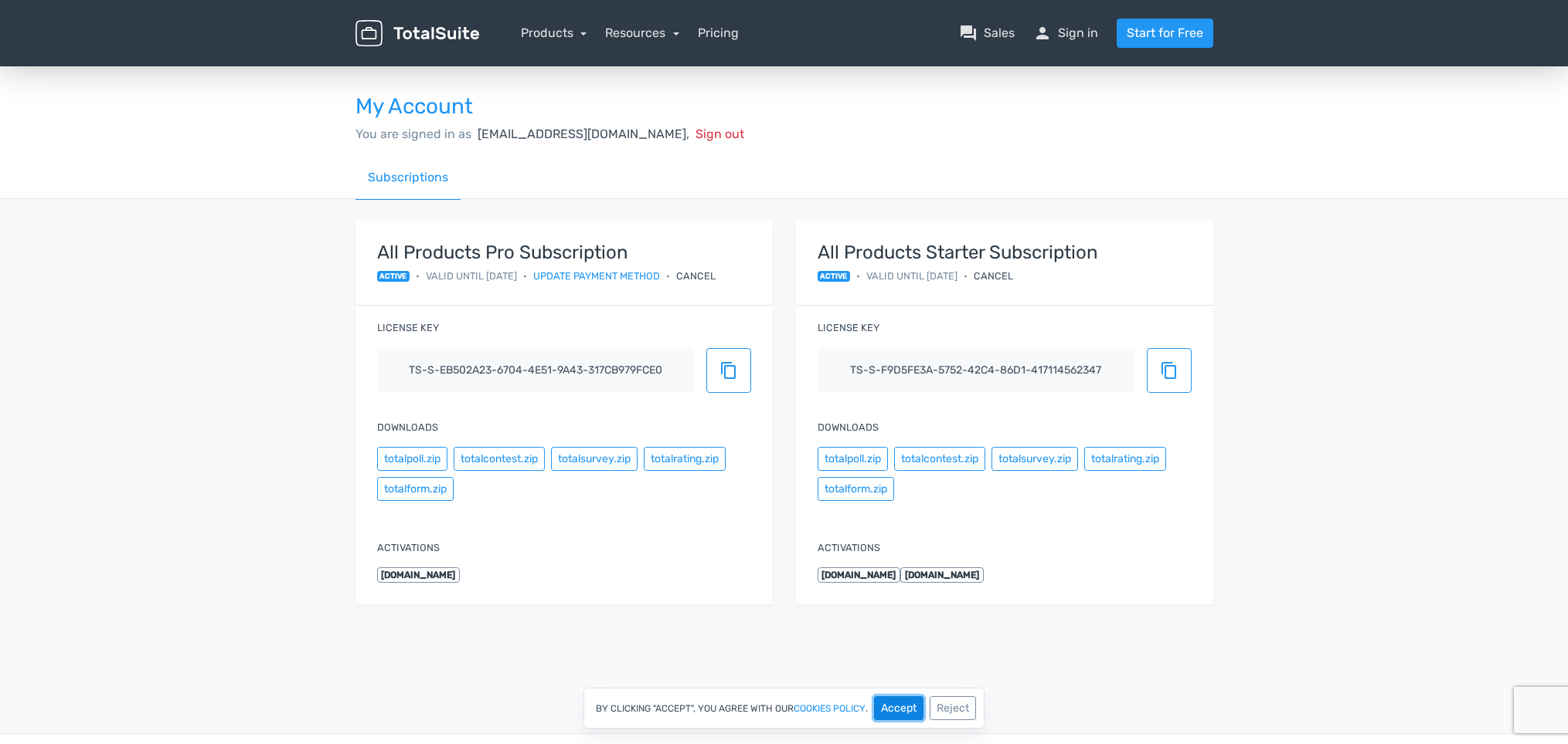
click at [910, 710] on button "Accept" at bounding box center [898, 708] width 49 height 24
click at [622, 36] on link "Resources" at bounding box center [642, 33] width 74 height 15
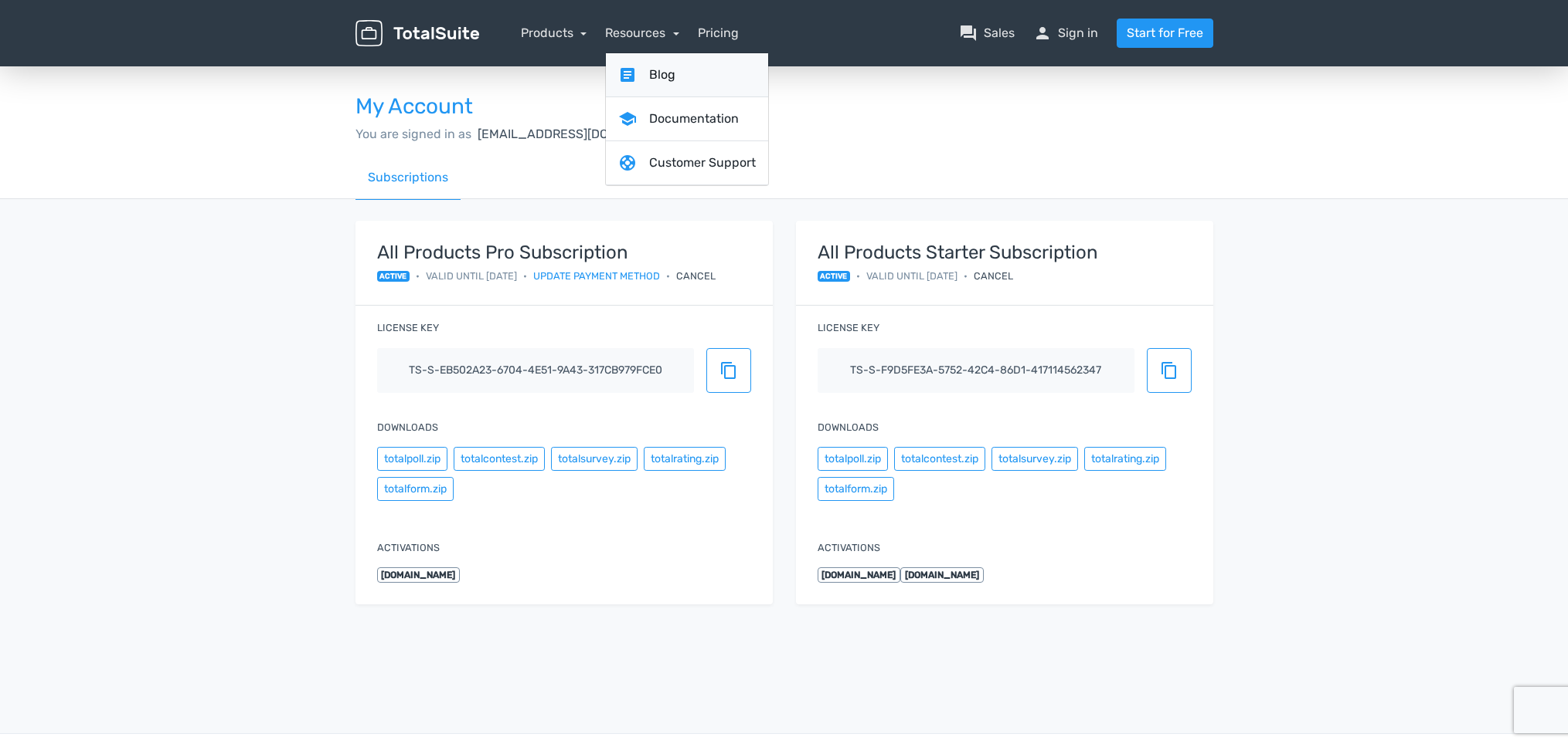
click at [672, 73] on link "article Blog" at bounding box center [687, 75] width 162 height 44
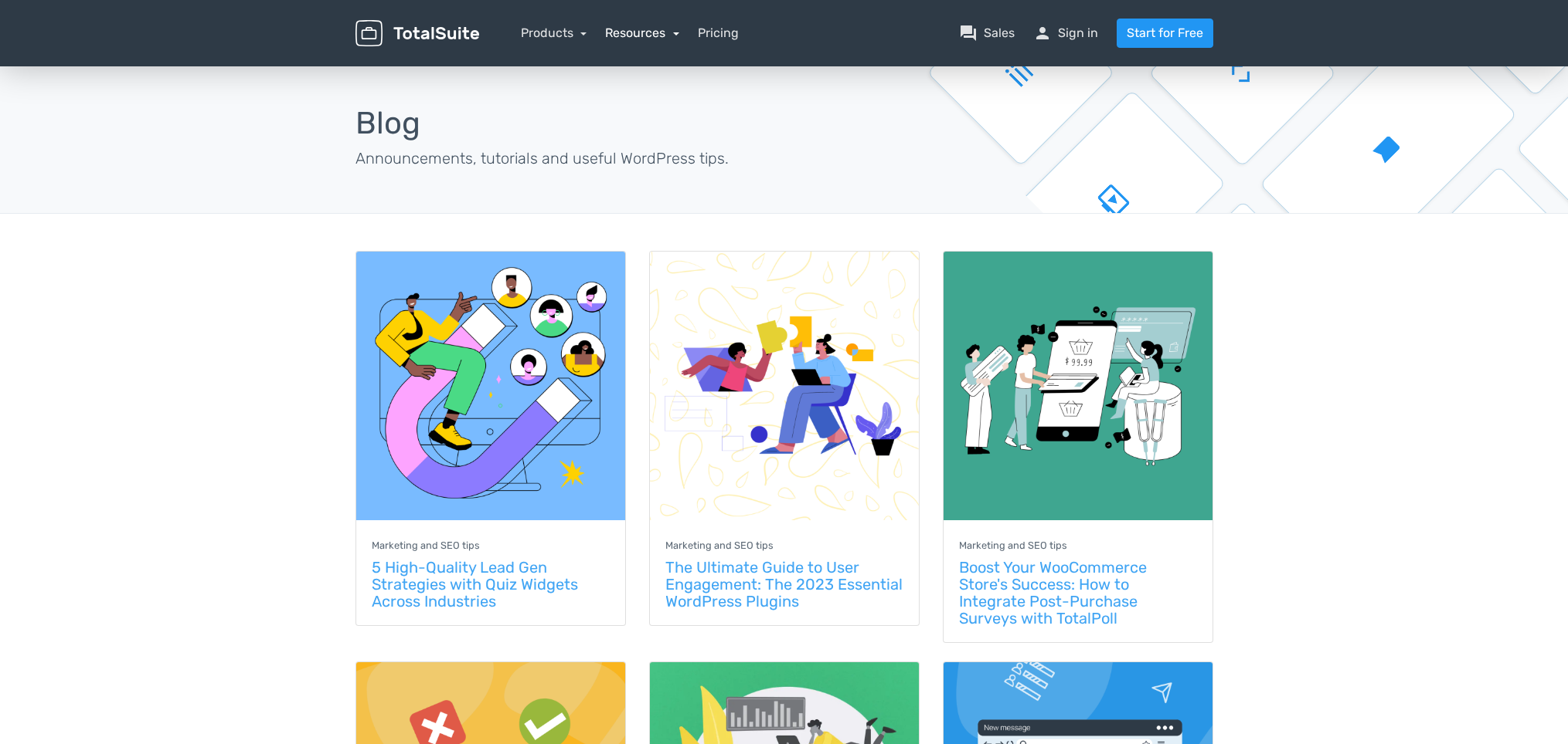
click at [676, 30] on link "Resources" at bounding box center [642, 33] width 74 height 15
click at [720, 123] on link "school Documentation" at bounding box center [687, 119] width 162 height 44
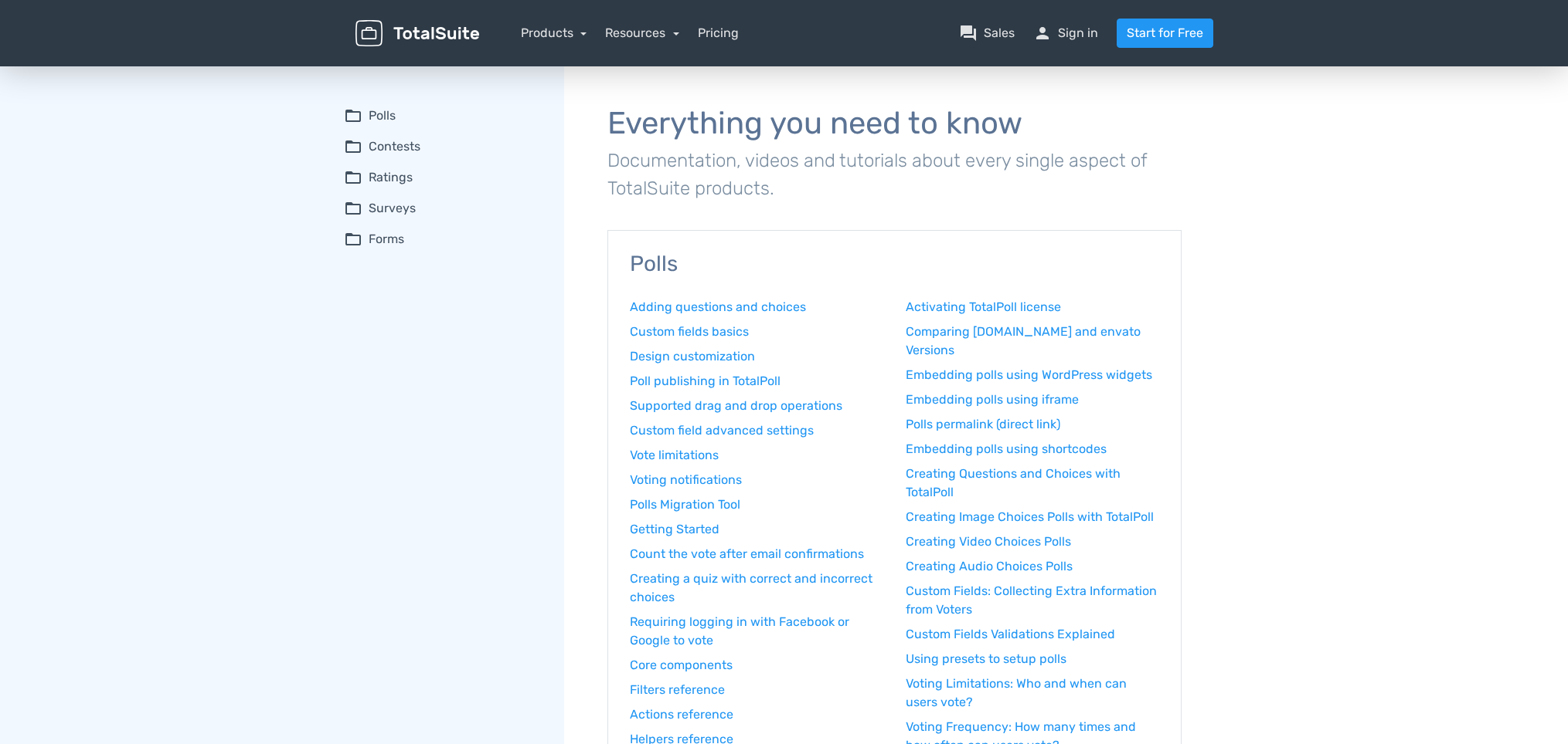
scroll to position [4, 0]
click at [402, 150] on summary "folder_open Contests" at bounding box center [443, 145] width 199 height 19
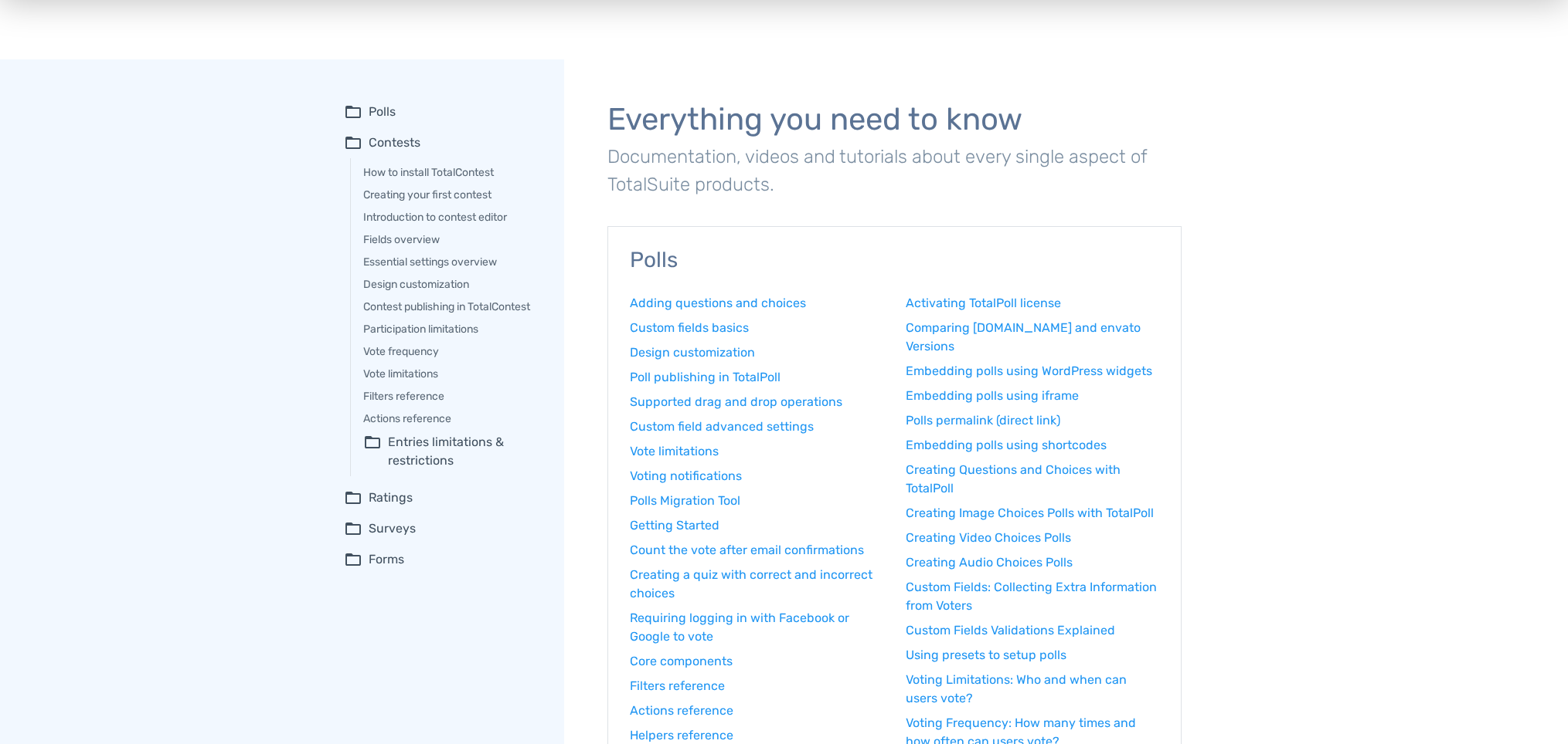
scroll to position [0, 0]
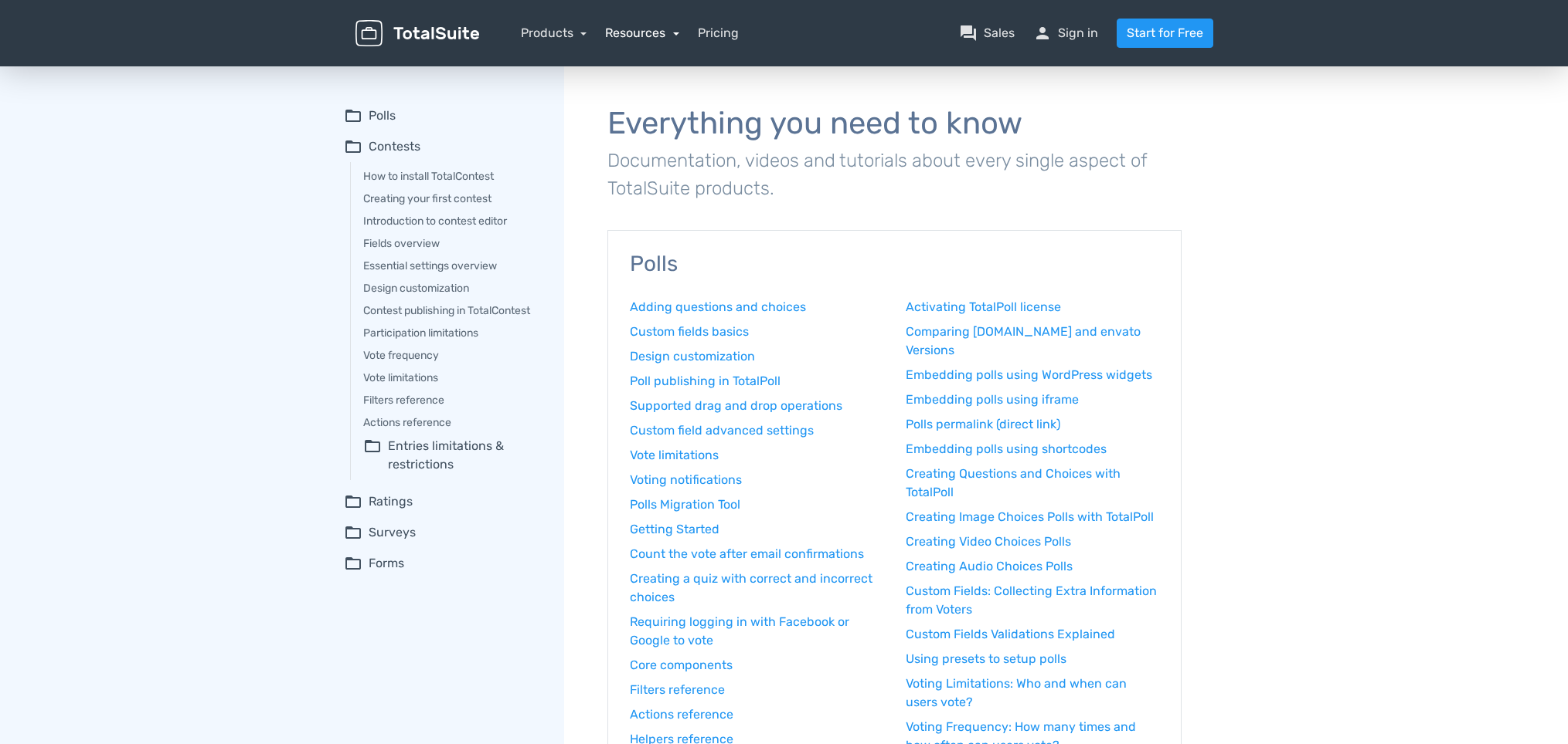
click at [642, 38] on link "Resources" at bounding box center [642, 33] width 74 height 15
click at [706, 156] on link "support Customer Support" at bounding box center [687, 164] width 162 height 44
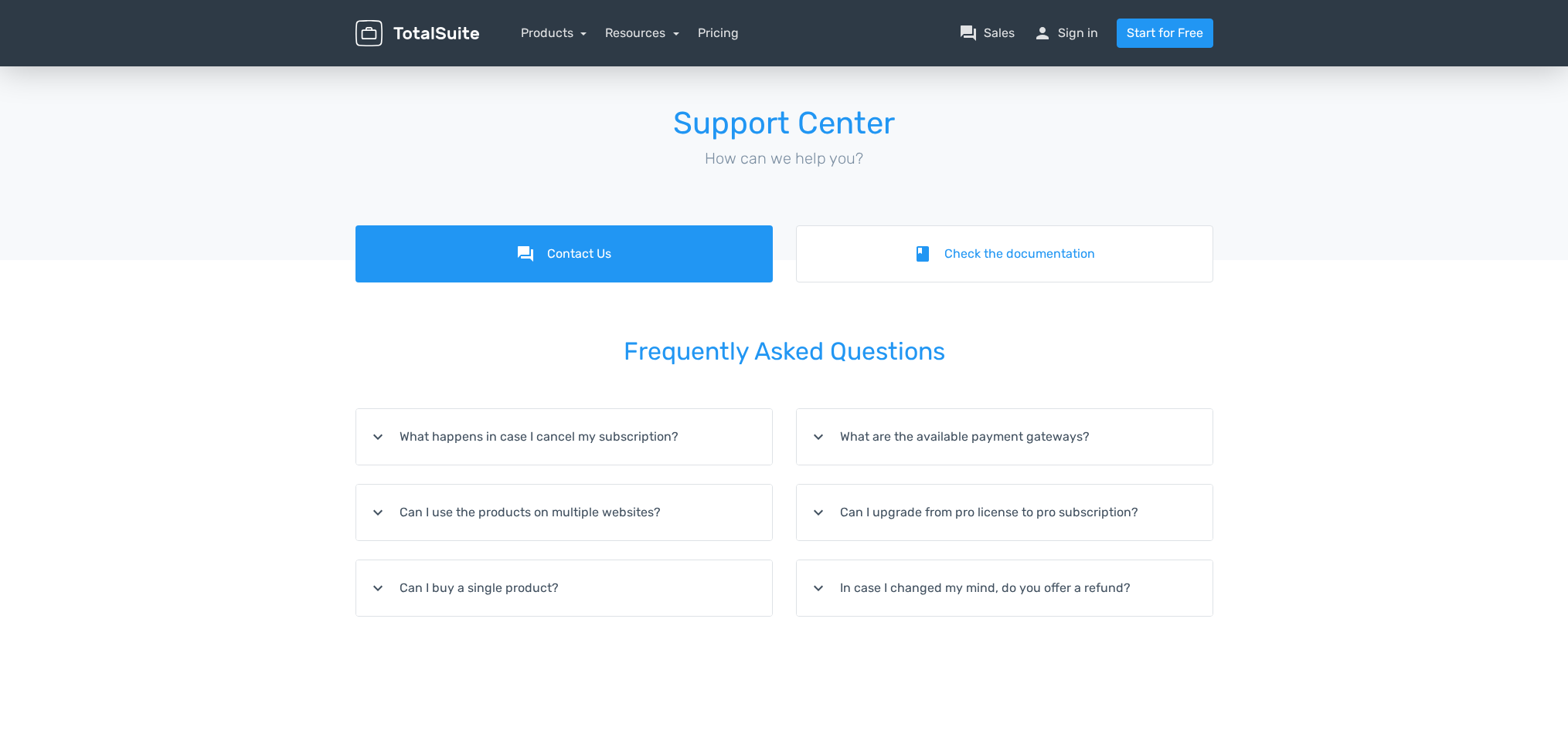
click at [406, 34] on img at bounding box center [417, 34] width 124 height 27
